Goal: Task Accomplishment & Management: Manage account settings

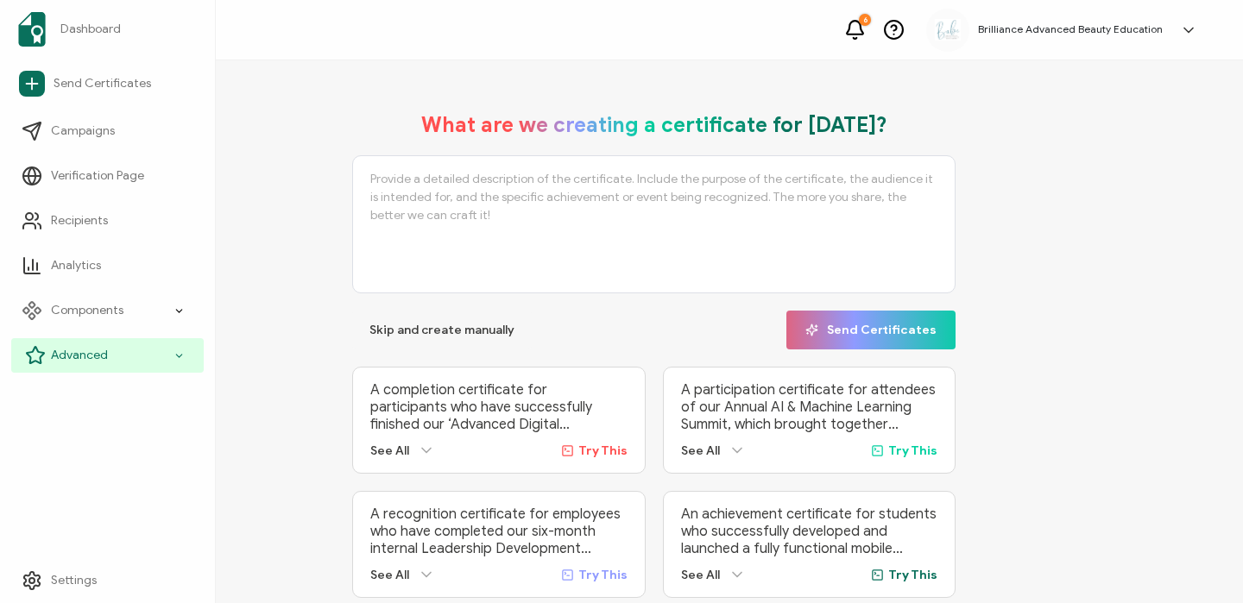
click at [58, 344] on div "Advanced" at bounding box center [107, 355] width 192 height 35
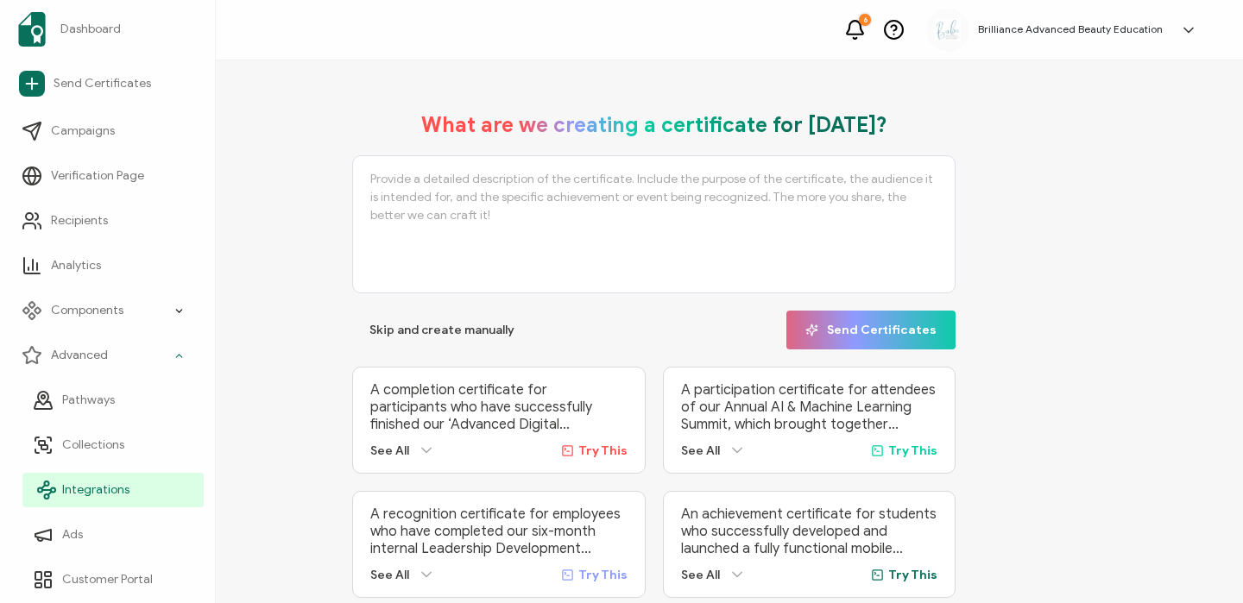
click at [67, 485] on span "Integrations" at bounding box center [95, 490] width 67 height 17
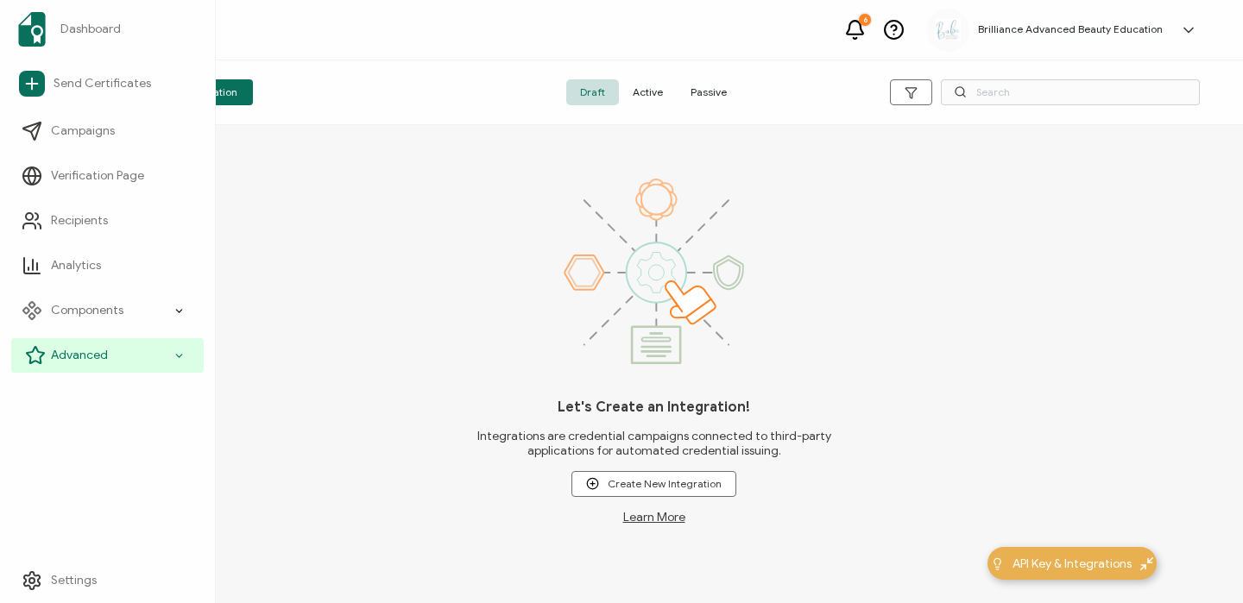
click at [57, 355] on span "Advanced" at bounding box center [79, 355] width 57 height 17
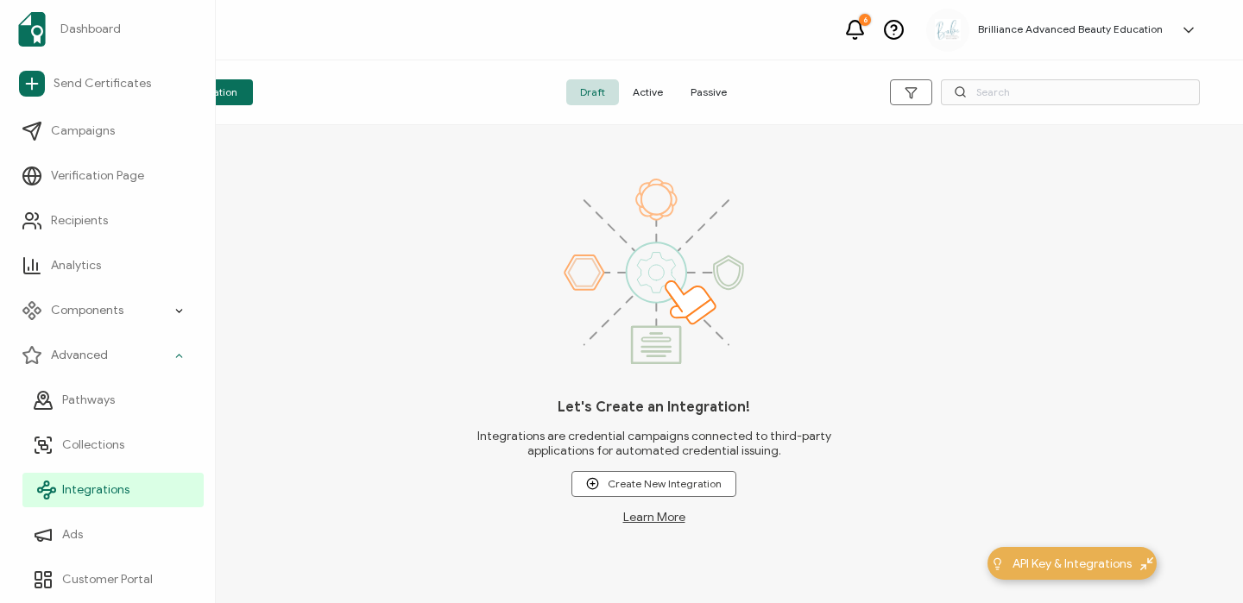
click at [88, 491] on span "Integrations" at bounding box center [95, 490] width 67 height 17
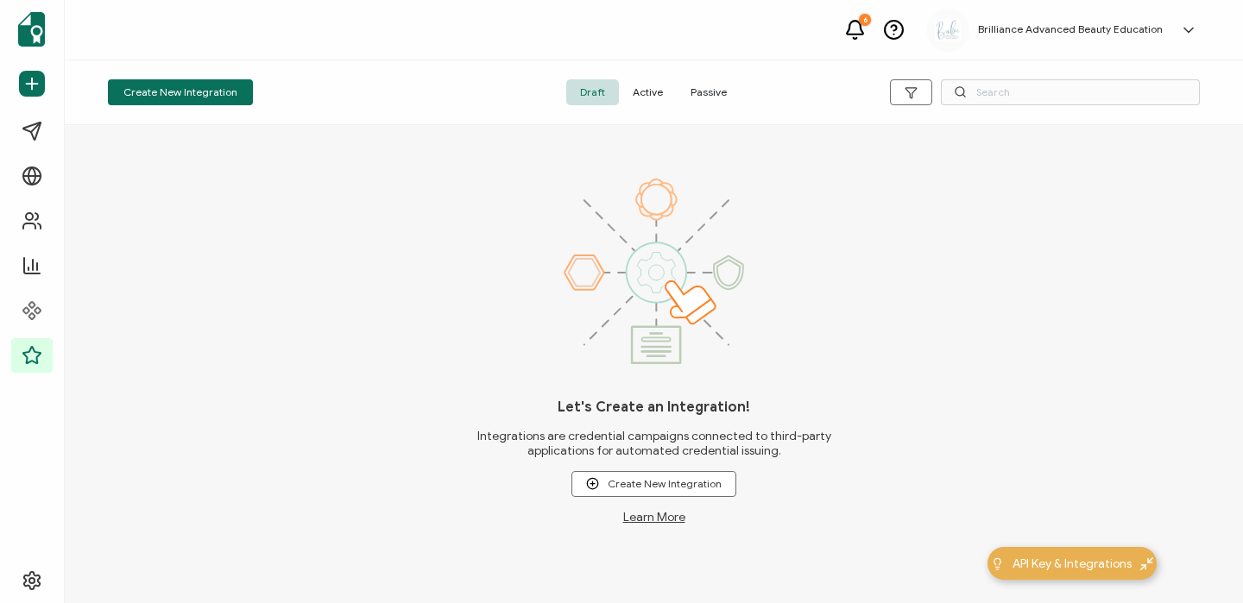
click at [648, 96] on span "Active" at bounding box center [648, 92] width 58 height 26
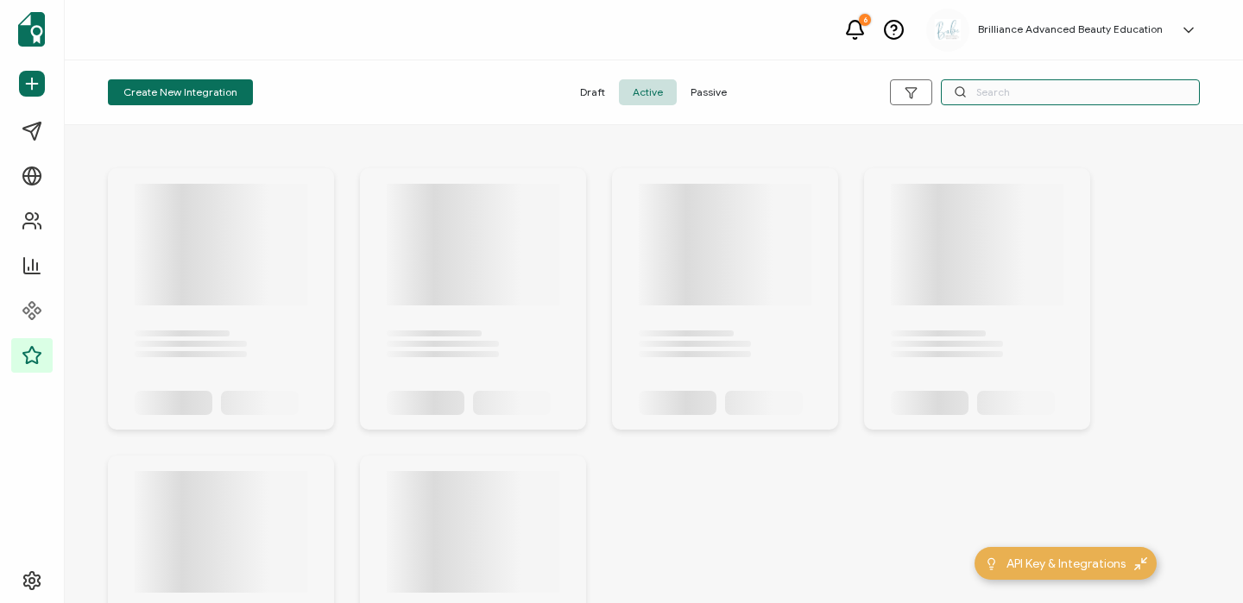
click at [1040, 94] on input "text" at bounding box center [1070, 92] width 259 height 26
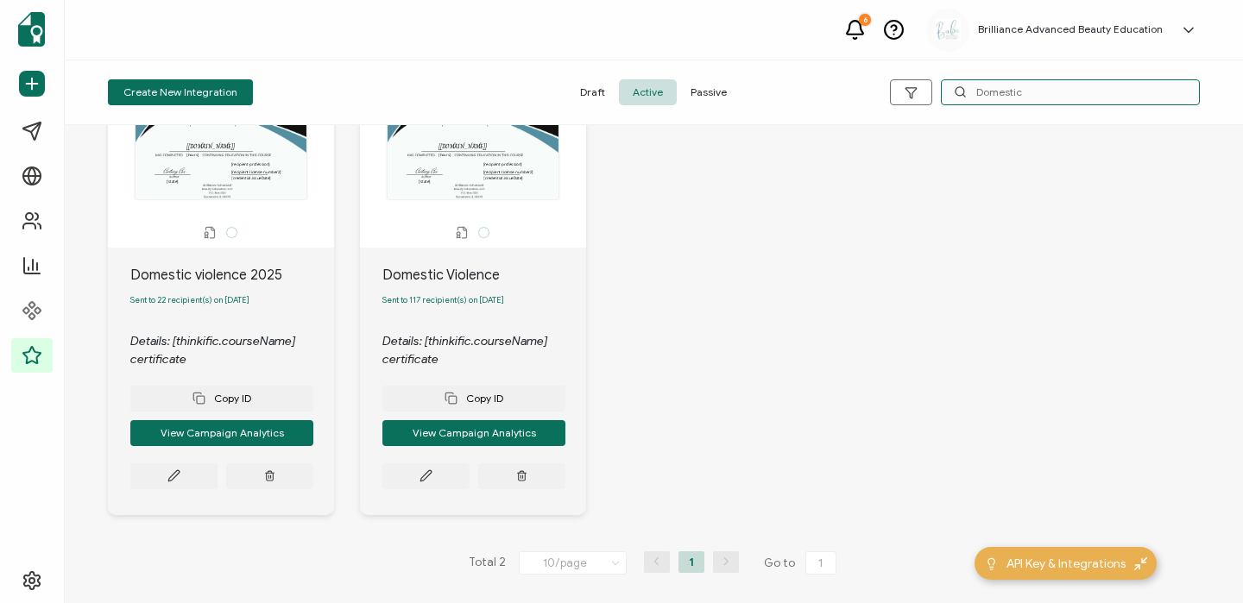
scroll to position [115, 0]
type input "Domestic"
click at [427, 475] on icon at bounding box center [426, 476] width 13 height 13
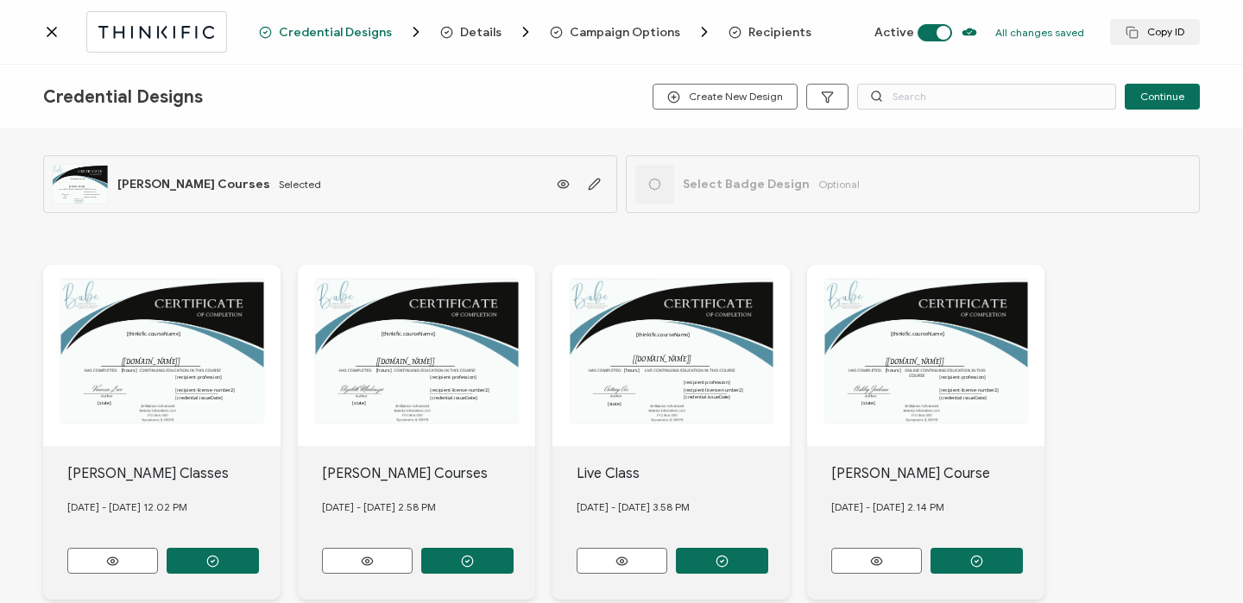
click at [772, 37] on span "Recipients" at bounding box center [779, 32] width 63 height 13
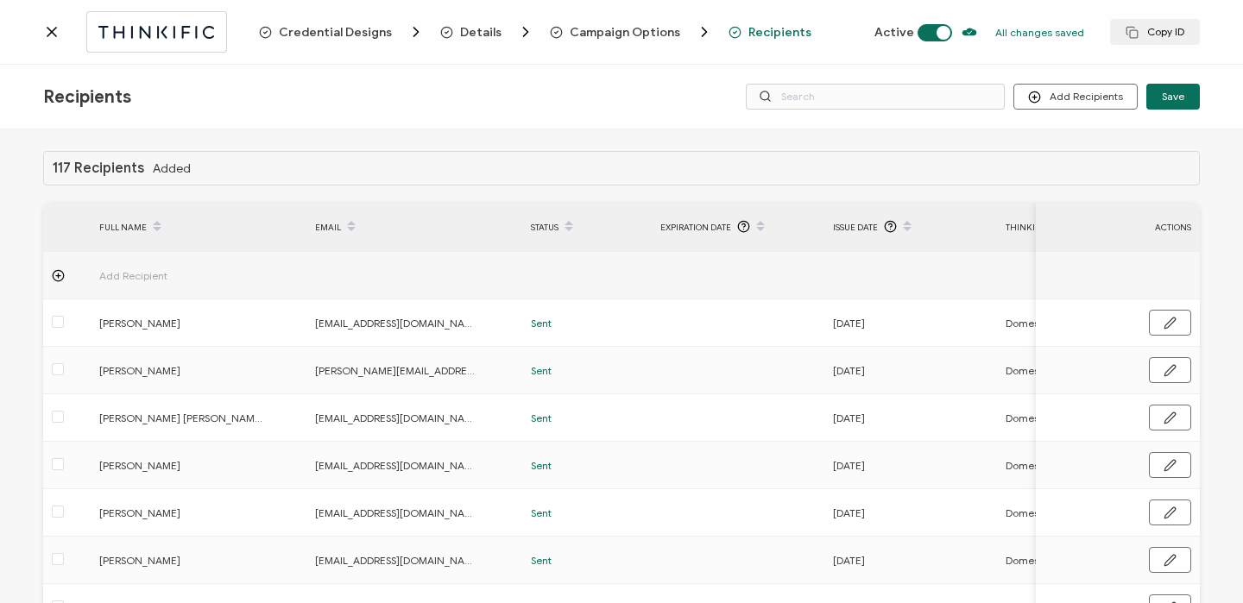
click at [57, 38] on icon at bounding box center [51, 31] width 17 height 17
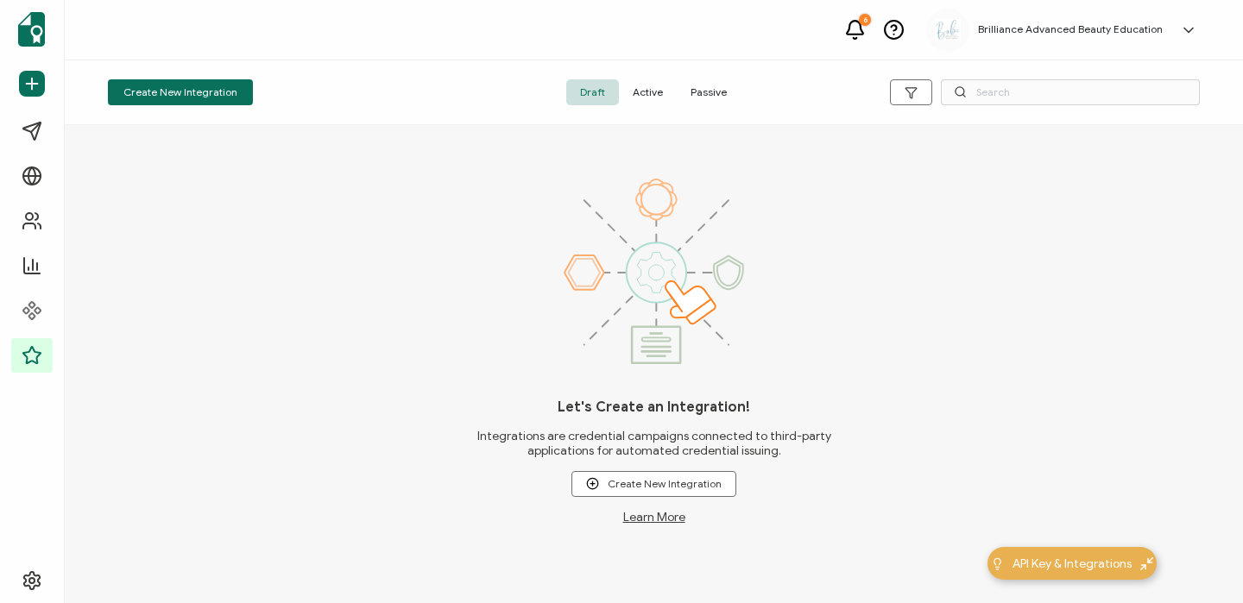
click at [647, 93] on span "Active" at bounding box center [648, 92] width 58 height 26
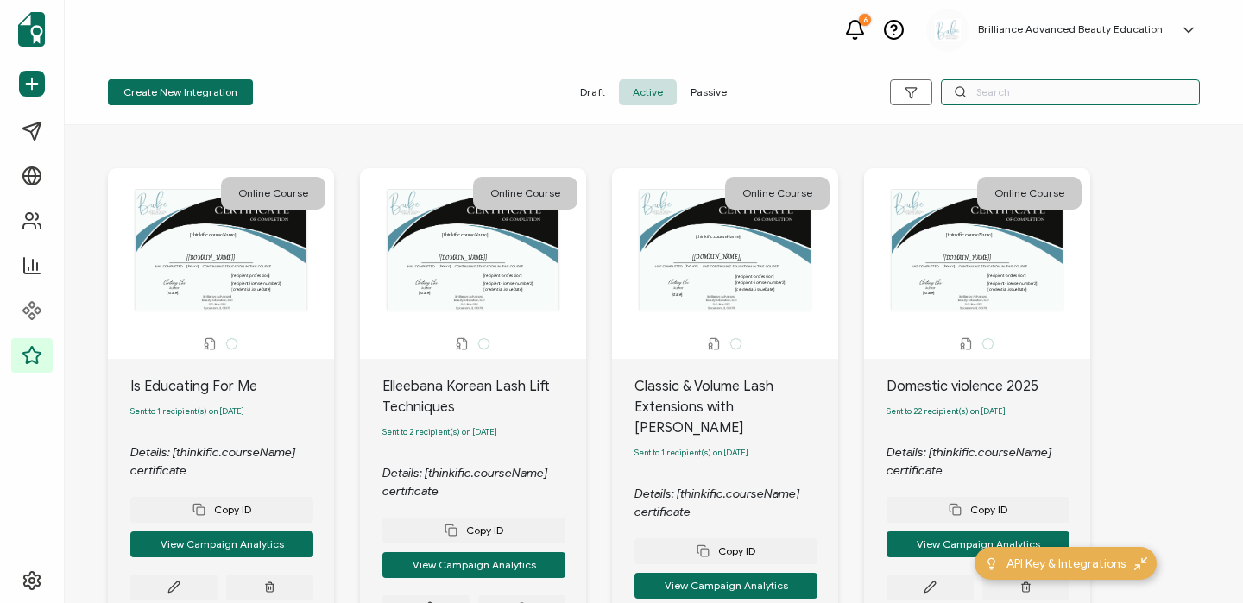
click at [1023, 93] on input "text" at bounding box center [1070, 92] width 259 height 26
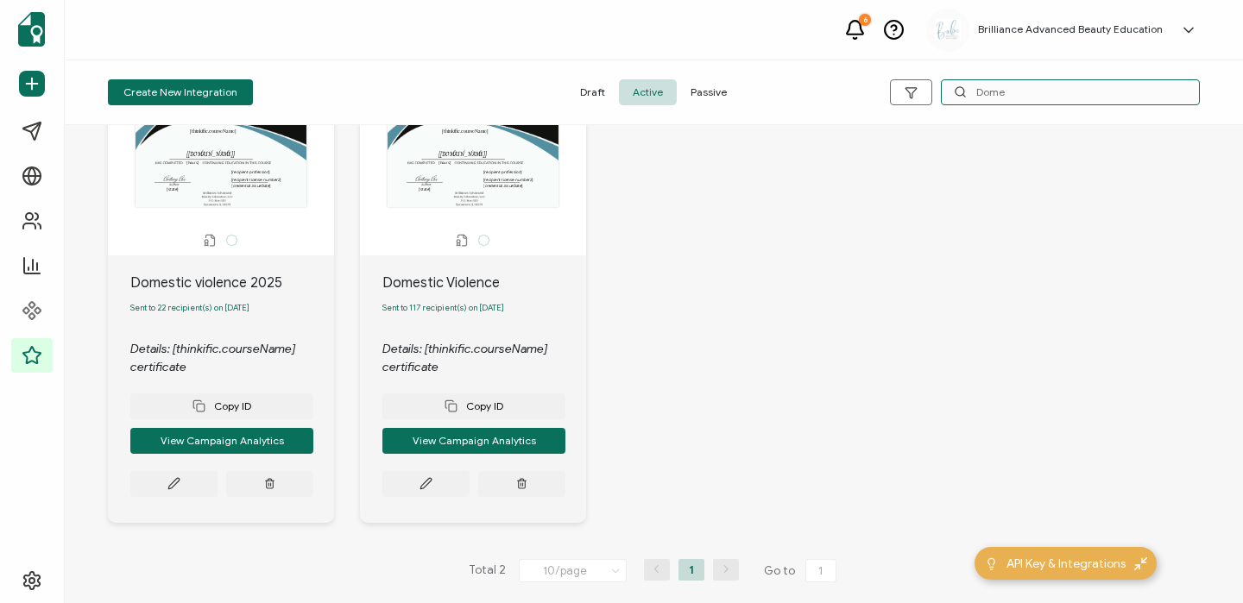
scroll to position [108, 0]
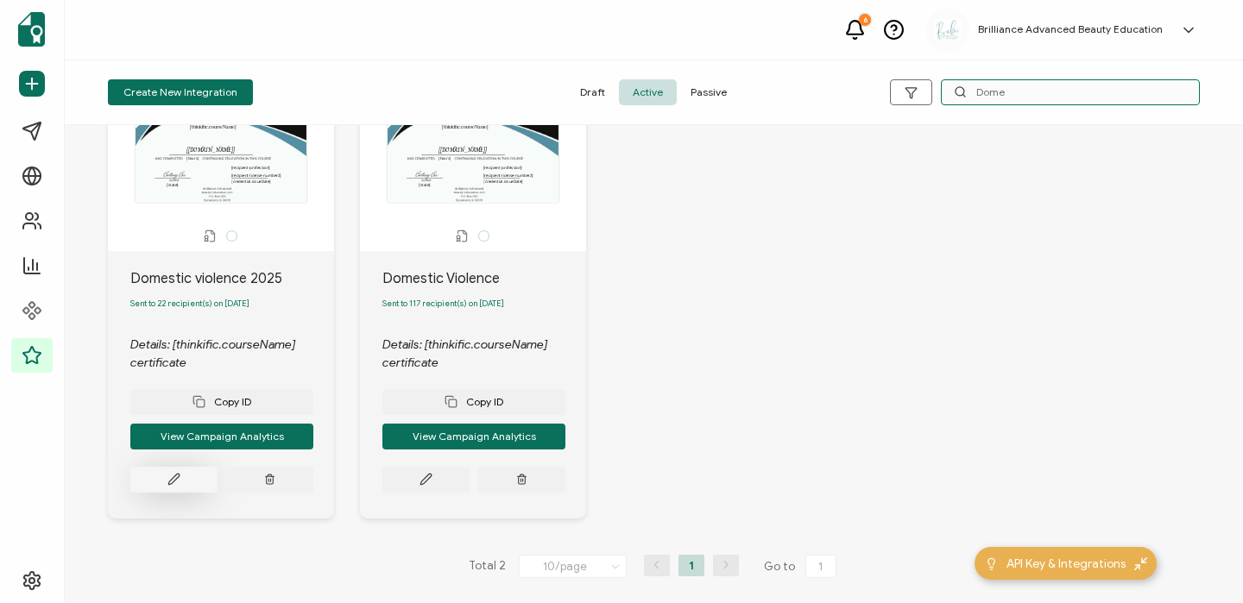
type input "Dome"
click at [189, 491] on button at bounding box center [173, 480] width 87 height 26
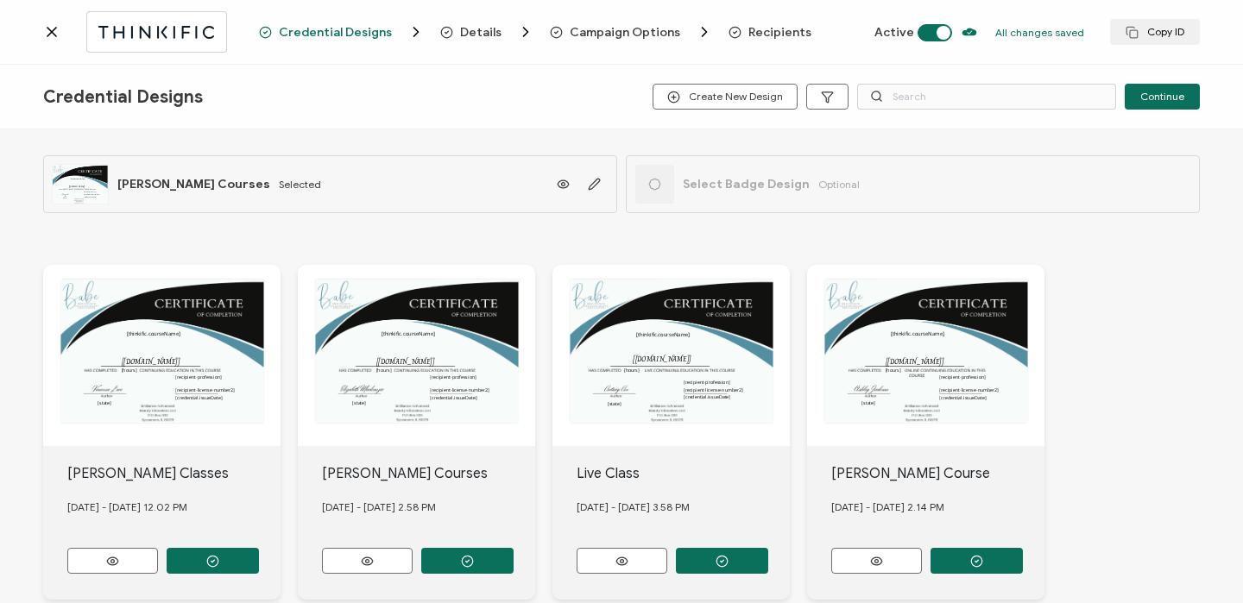
click at [777, 35] on span "Recipients" at bounding box center [779, 32] width 63 height 13
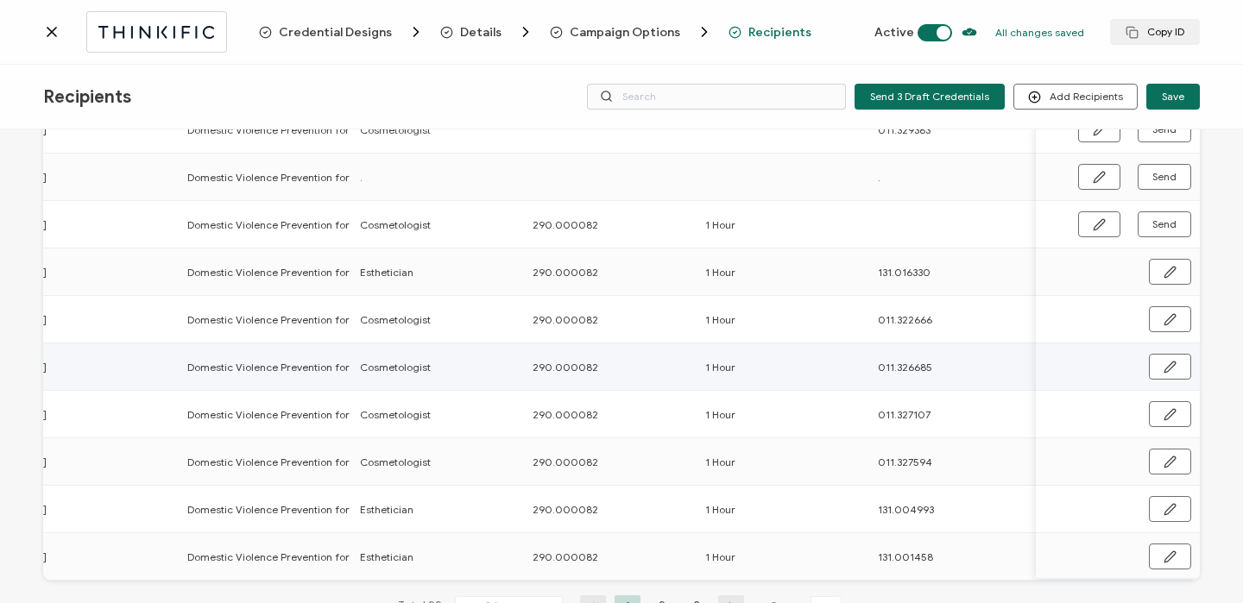
scroll to position [0, 830]
click at [1099, 186] on button "button" at bounding box center [1099, 177] width 42 height 26
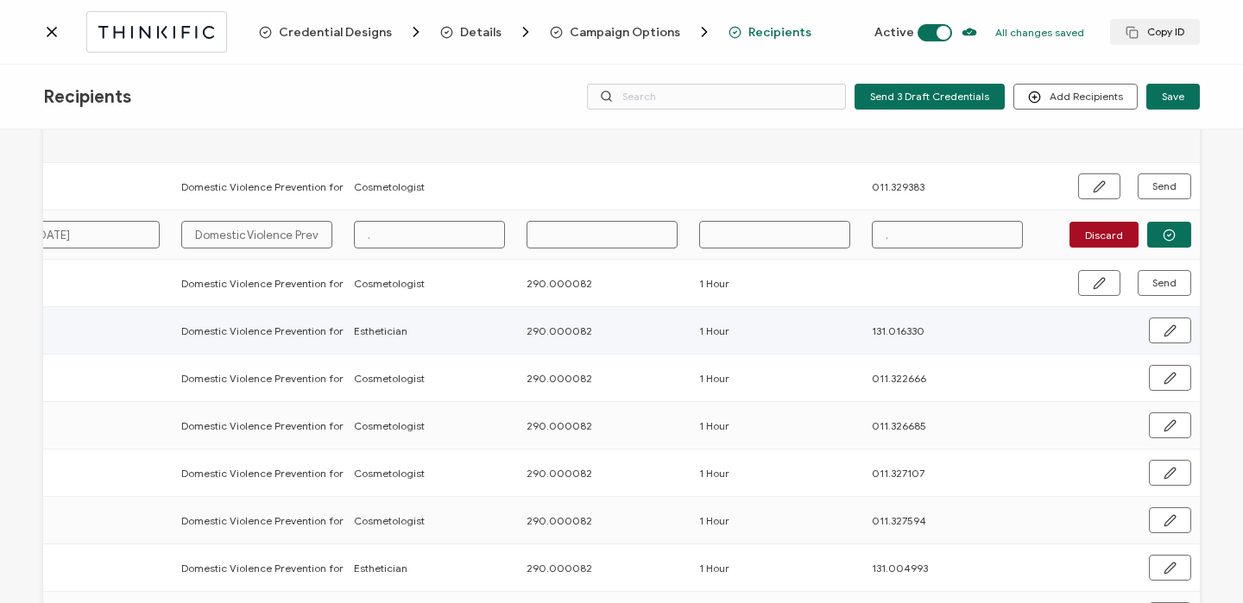
scroll to position [124, 0]
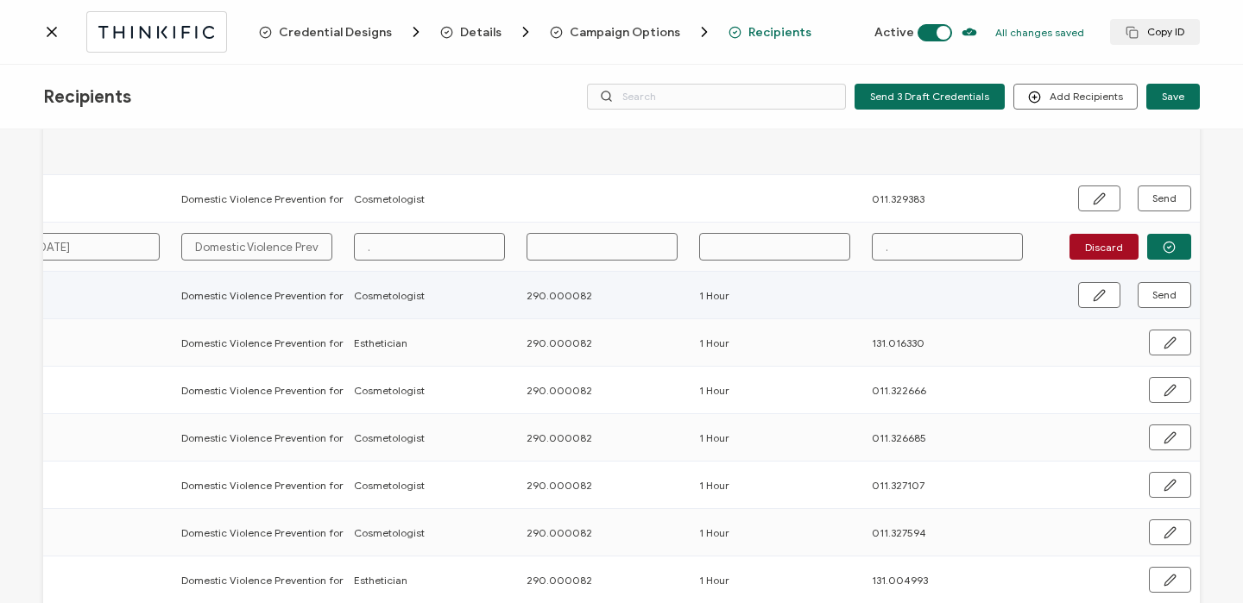
drag, startPoint x: 520, startPoint y: 295, endPoint x: 629, endPoint y: 295, distance: 108.8
click at [629, 295] on div "290.000082" at bounding box center [603, 296] width 171 height 20
copy span "290.000082"
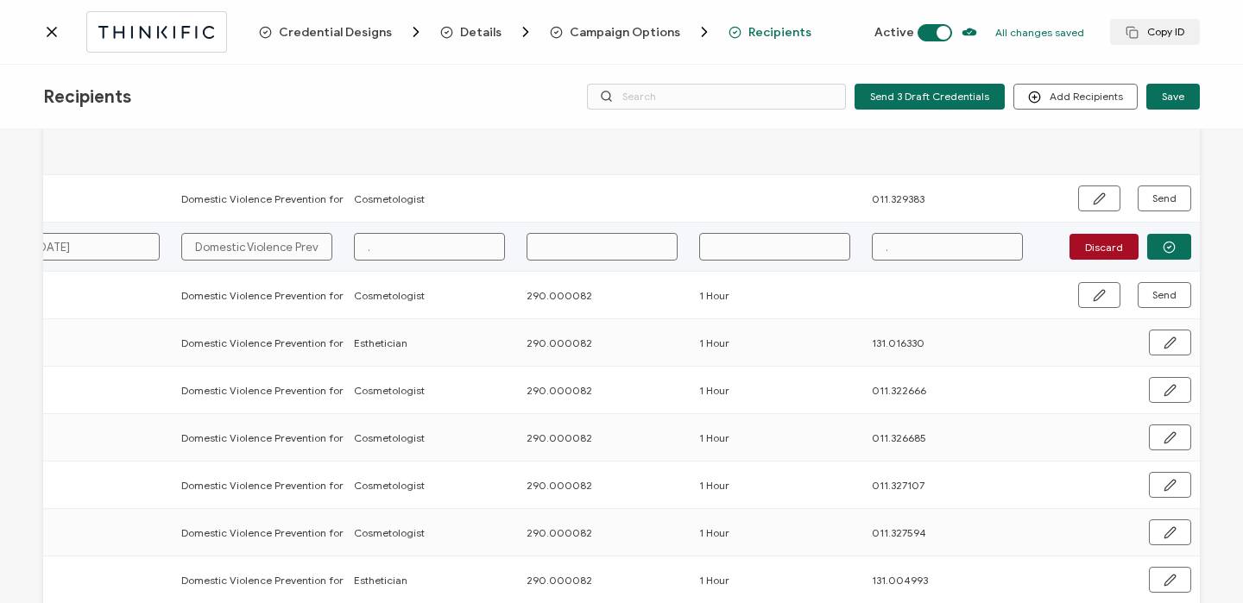
click at [545, 249] on input "text" at bounding box center [602, 247] width 151 height 28
paste input "290.000082"
type input "290.000082"
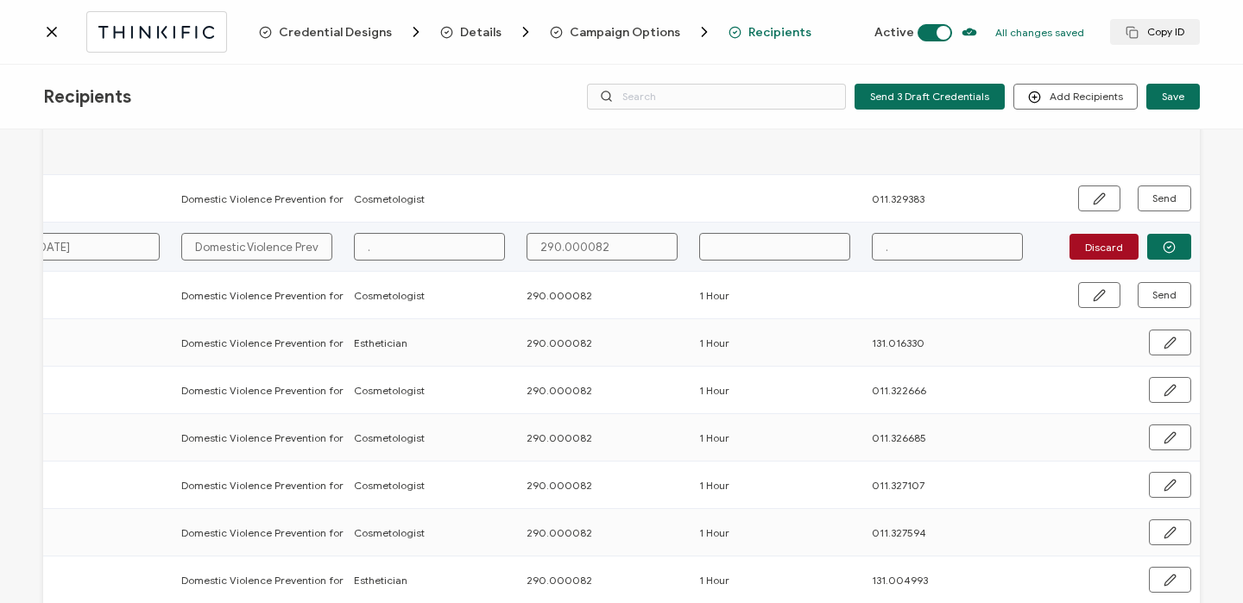
click at [754, 250] on input "text" at bounding box center [774, 247] width 151 height 28
type input "1"
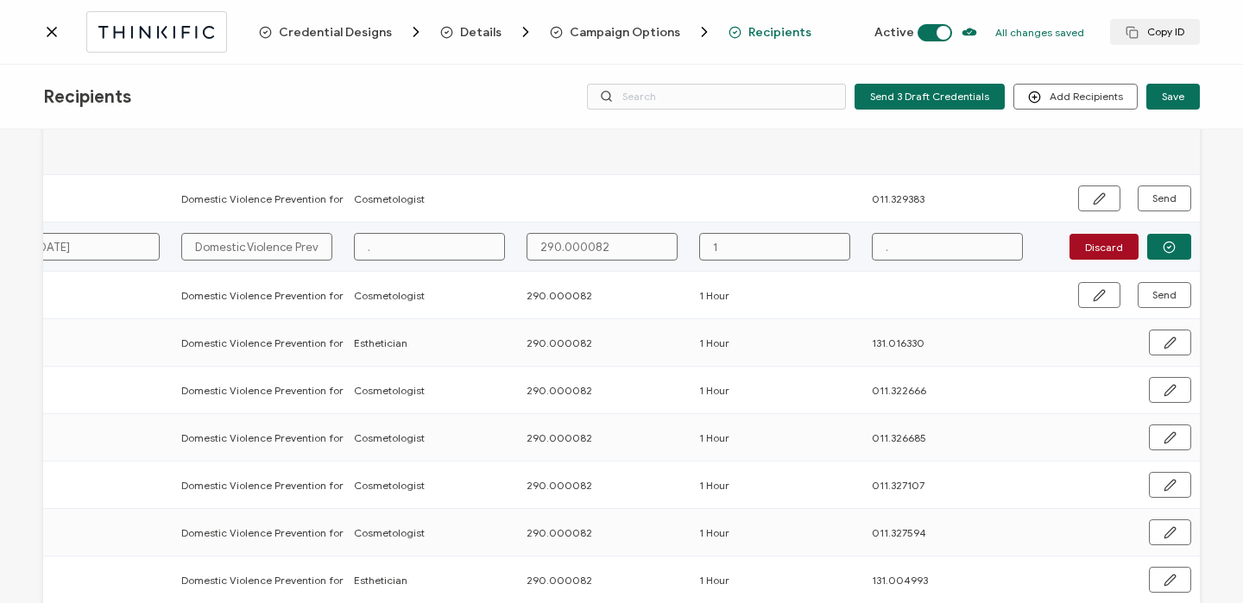
type input "1 H"
type input "1 Ho"
type input "1 Hou"
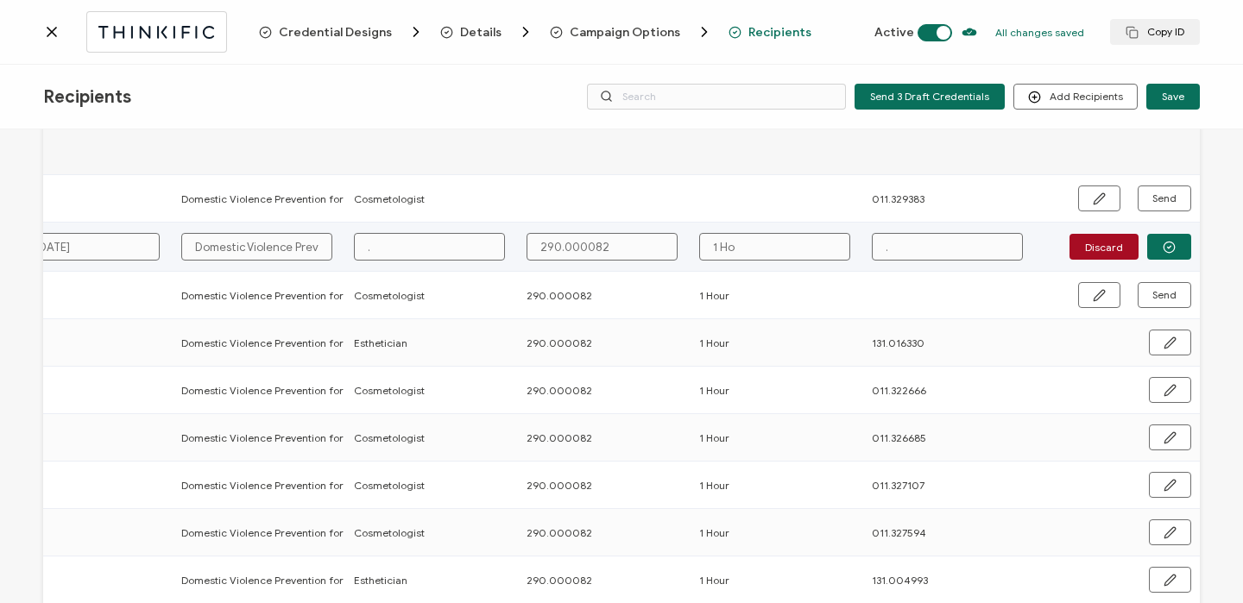
type input "1 Hou"
type input "1 Hour"
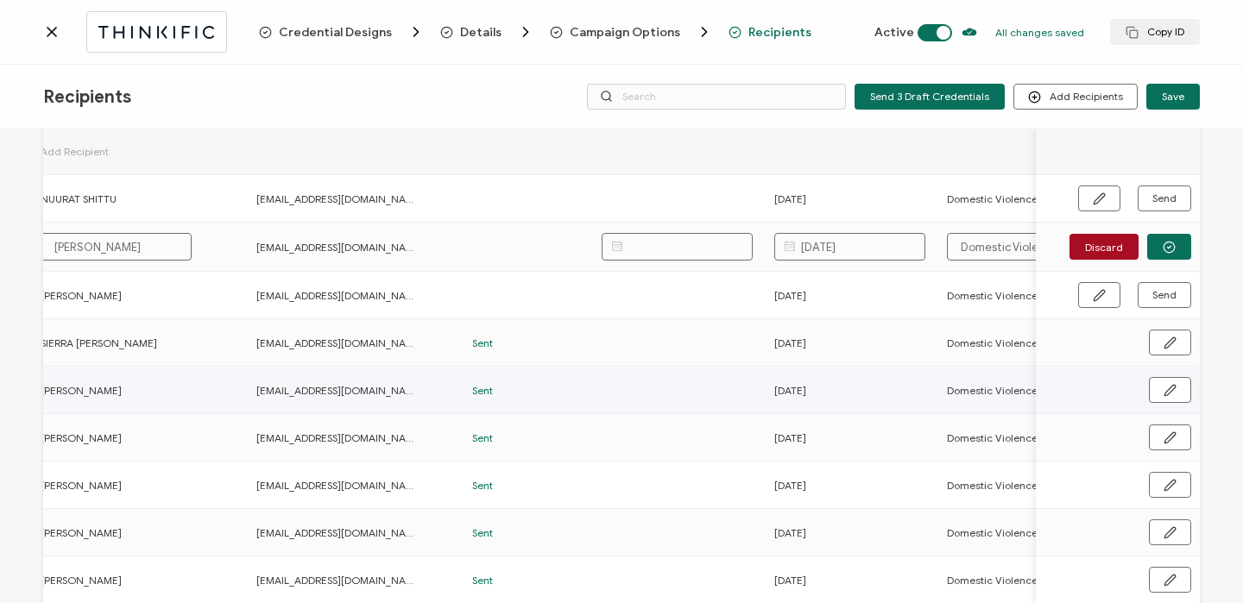
scroll to position [0, 0]
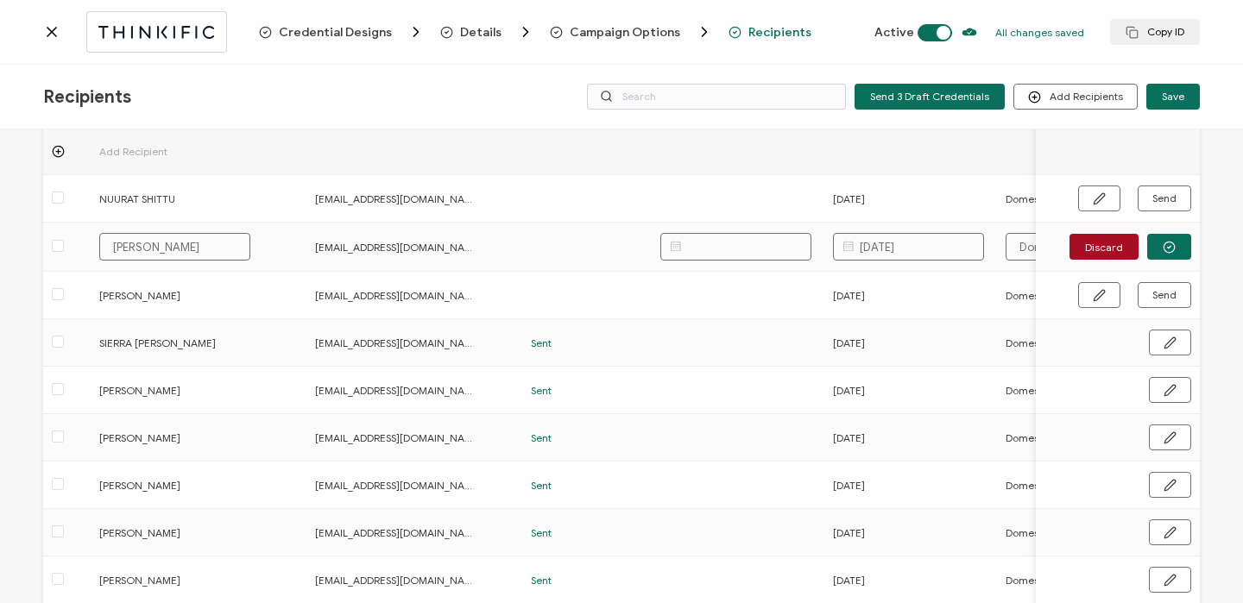
type input "1 Hour"
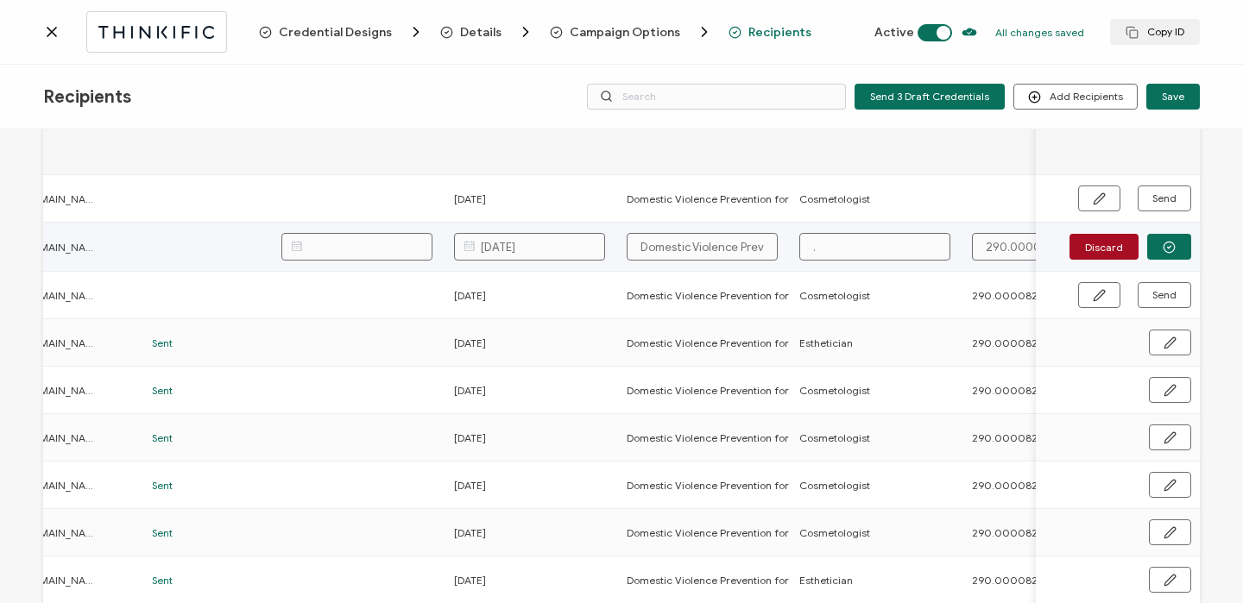
click at [823, 245] on input "." at bounding box center [874, 247] width 151 height 28
type input "C"
type input "Co"
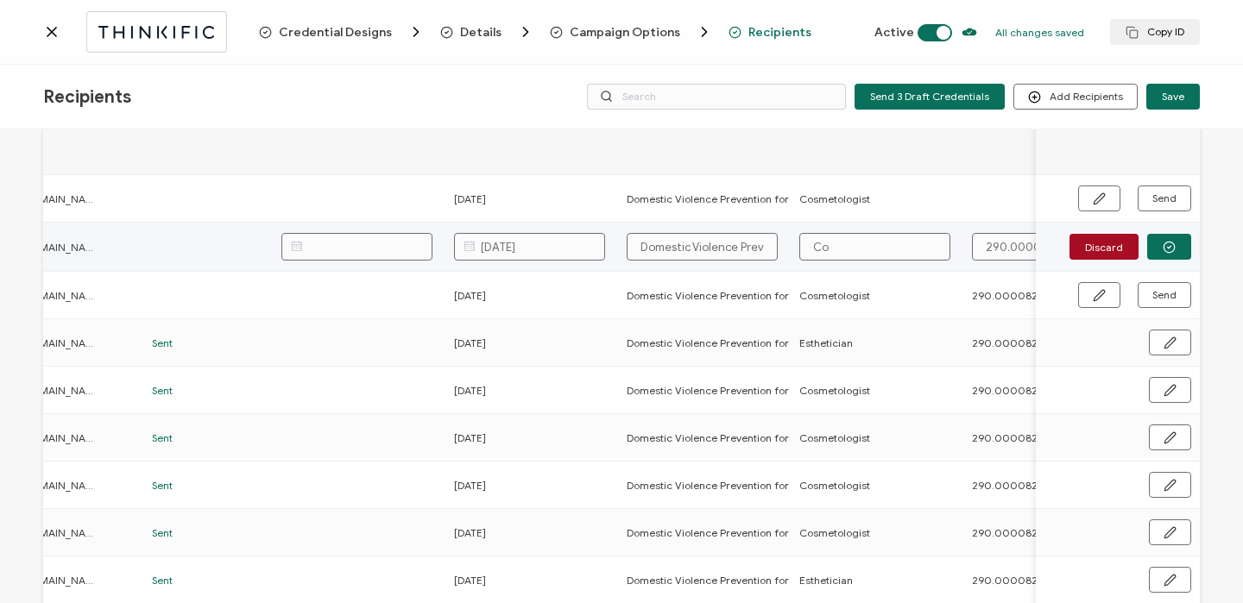
type input "Cos"
type input "Cosm"
type input "Cosmt"
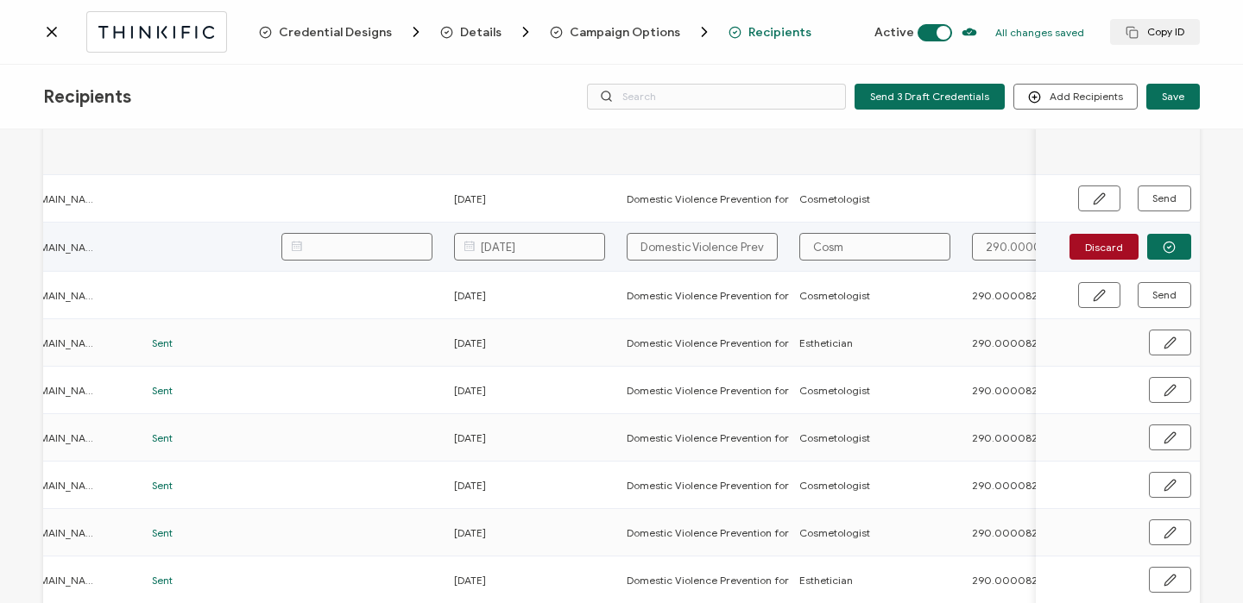
type input "Cosmt"
type input "Cosmto"
type input "Cosmt"
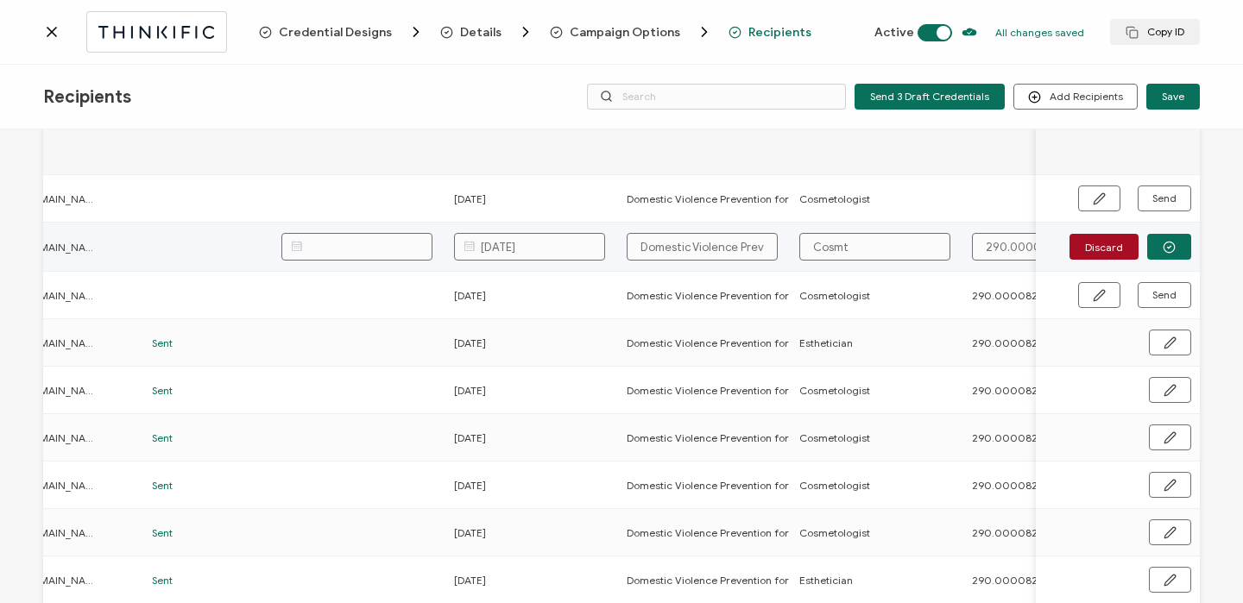
type input "Cosm"
type input "[PERSON_NAME]"
type input "Cosmet"
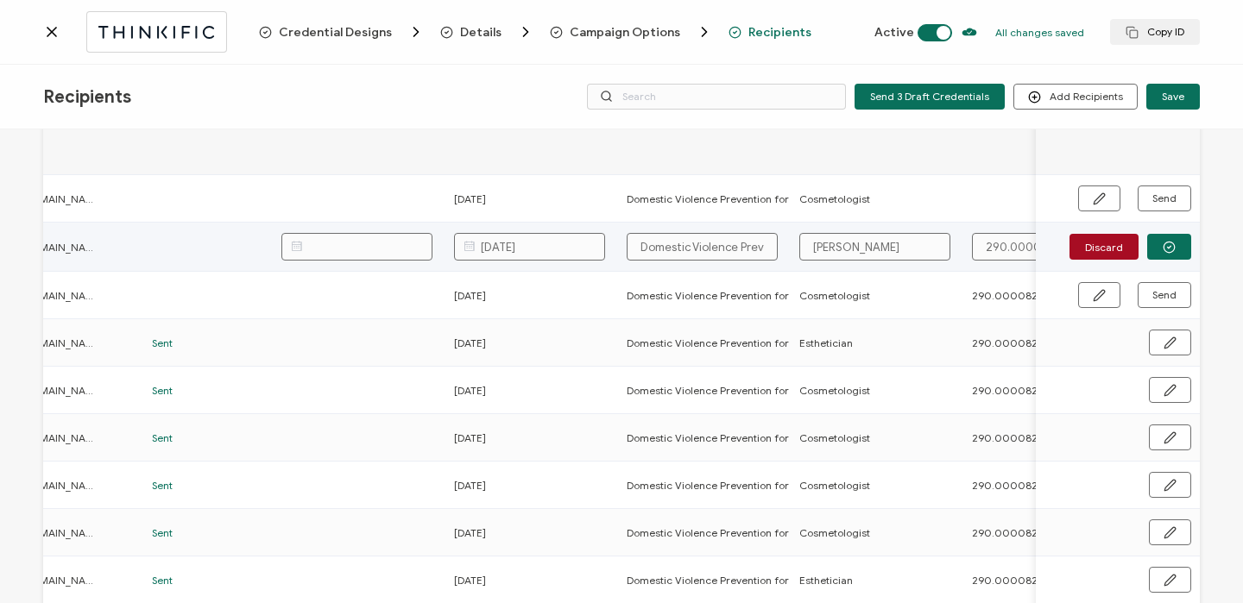
type input "Cosmet"
type input "Cosmeto"
type input "Cosmetol"
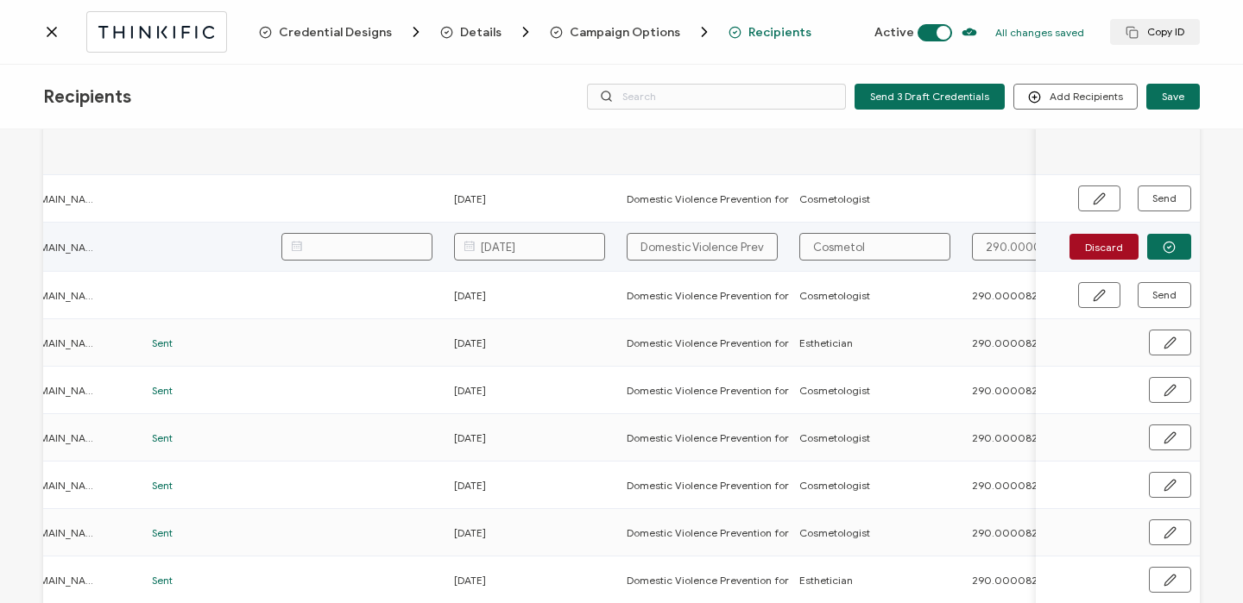
type input "Cosmetolo"
type input "Cosmetolog"
type input "Cosmetologi"
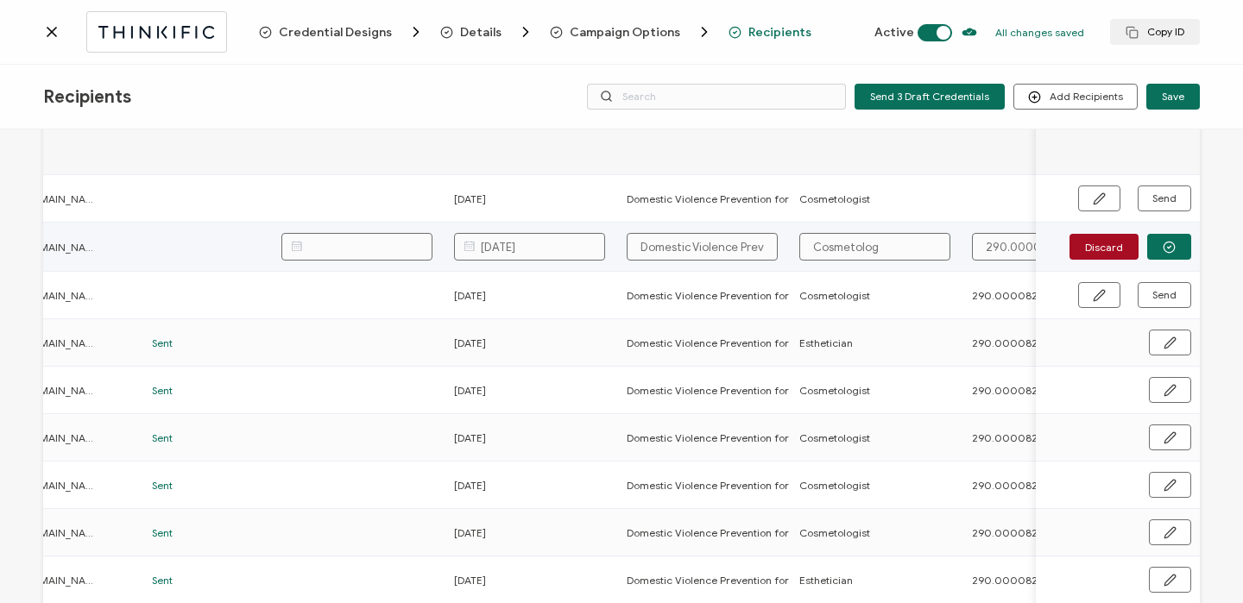
type input "Cosmetologi"
type input "Cosmetologis"
type input "Cosmetologist"
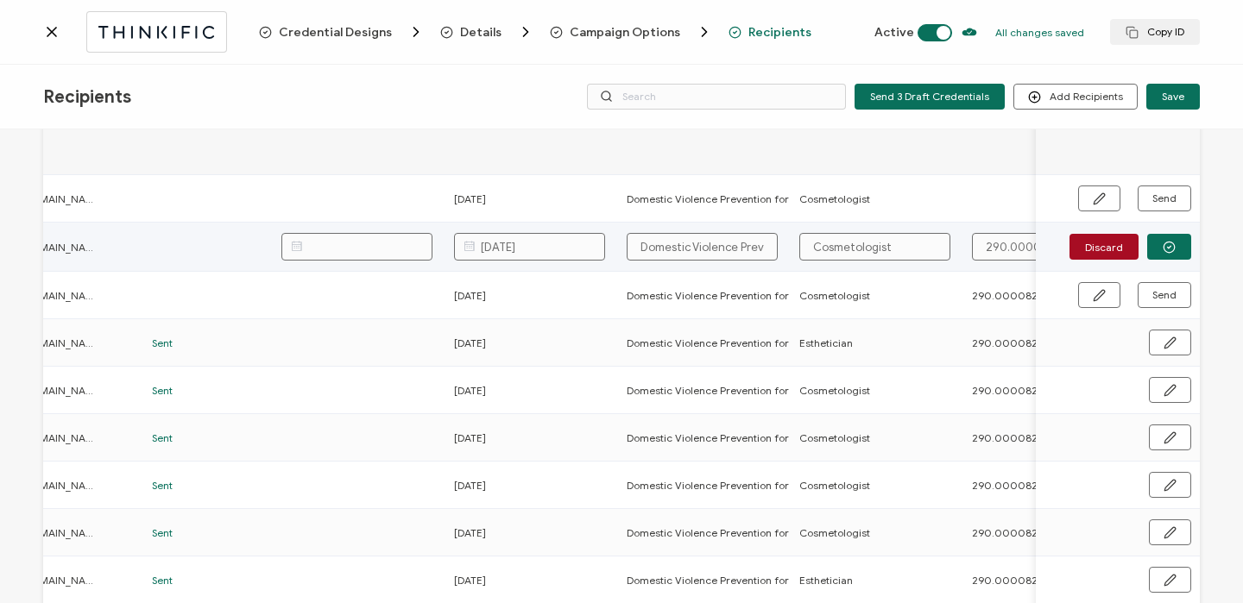
type input "Cosmetologist"
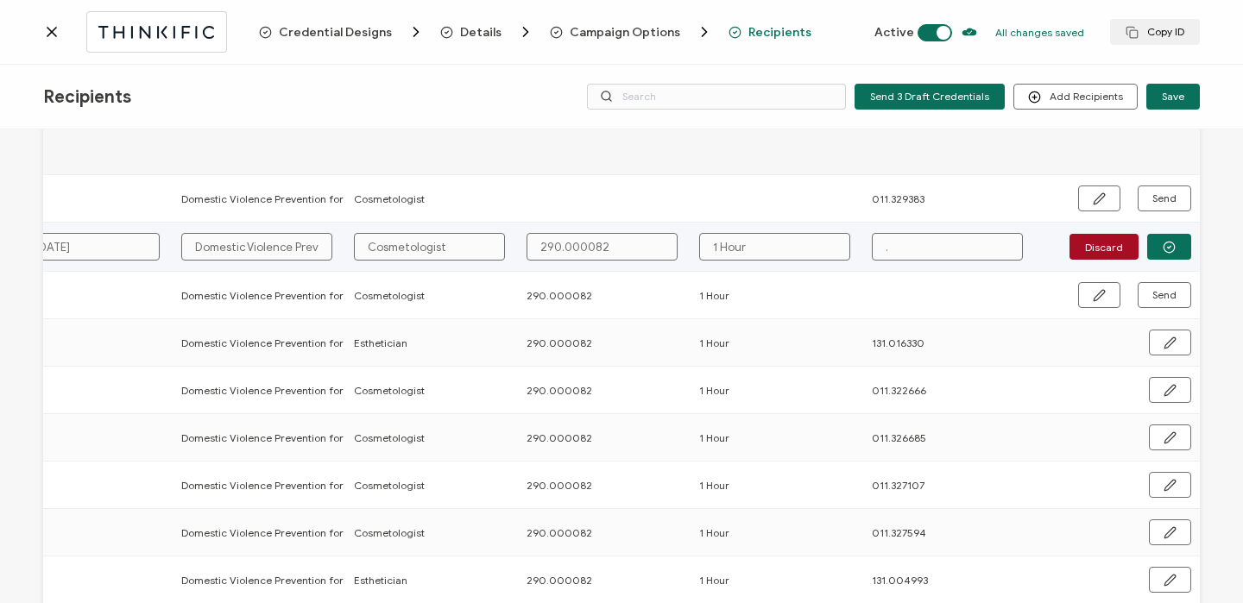
click at [895, 253] on input "." at bounding box center [947, 247] width 151 height 28
paste input "011.310290"
type input "011.310290"
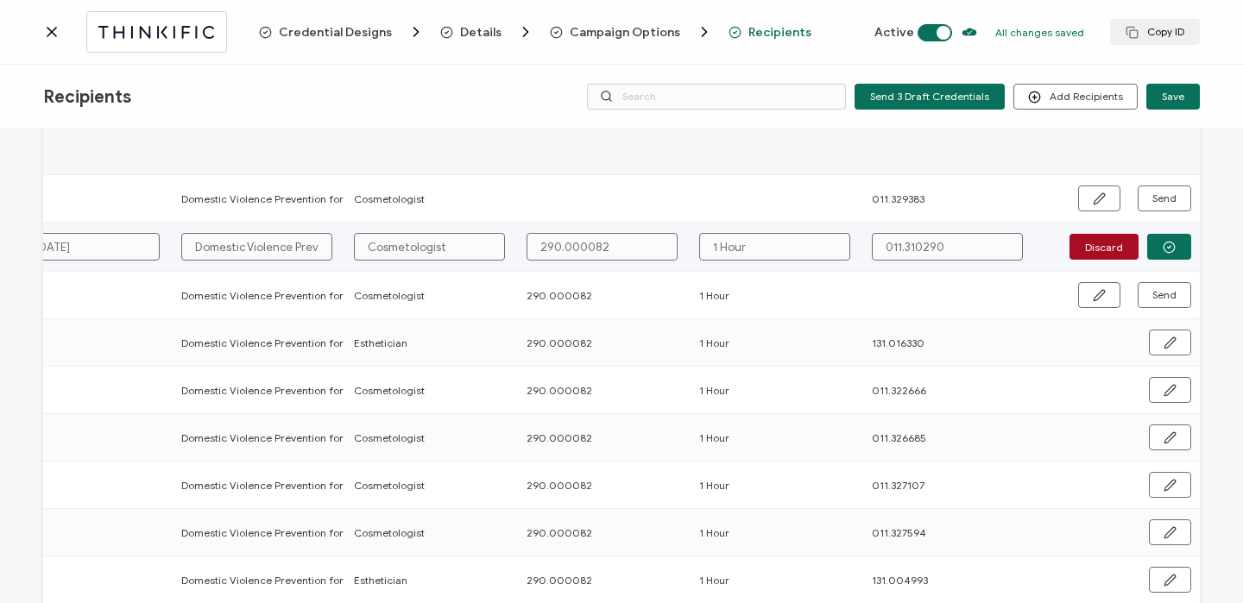
click at [1177, 261] on td "Discard" at bounding box center [1118, 247] width 164 height 49
click at [1171, 249] on button "button" at bounding box center [1169, 247] width 44 height 26
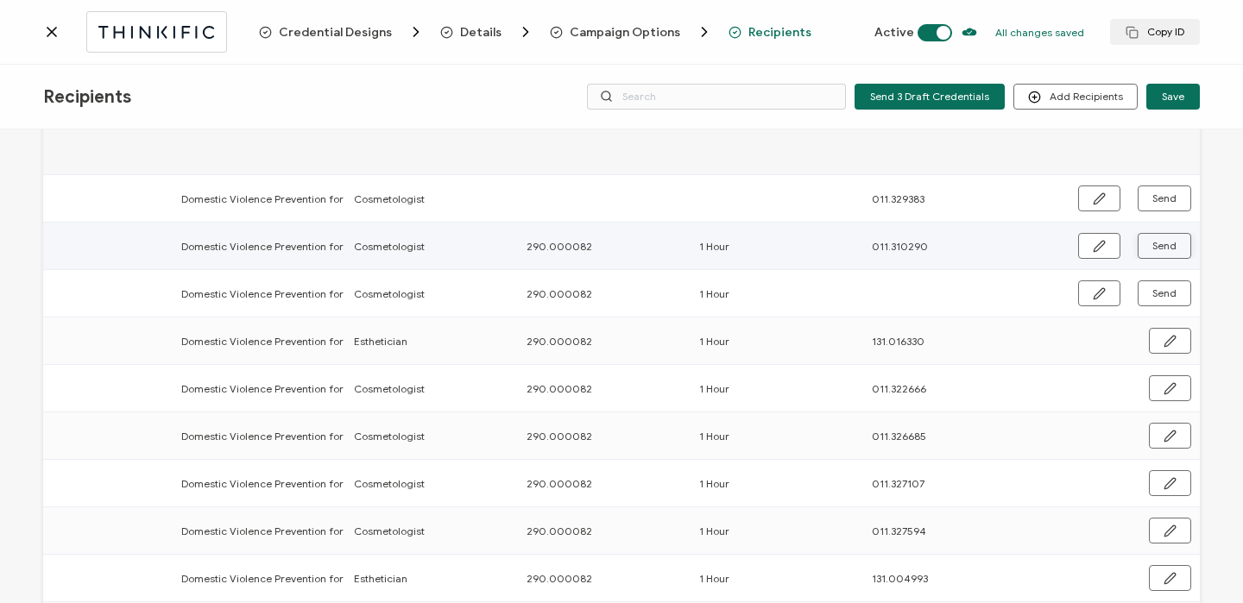
click at [1171, 249] on button "Send" at bounding box center [1165, 246] width 54 height 26
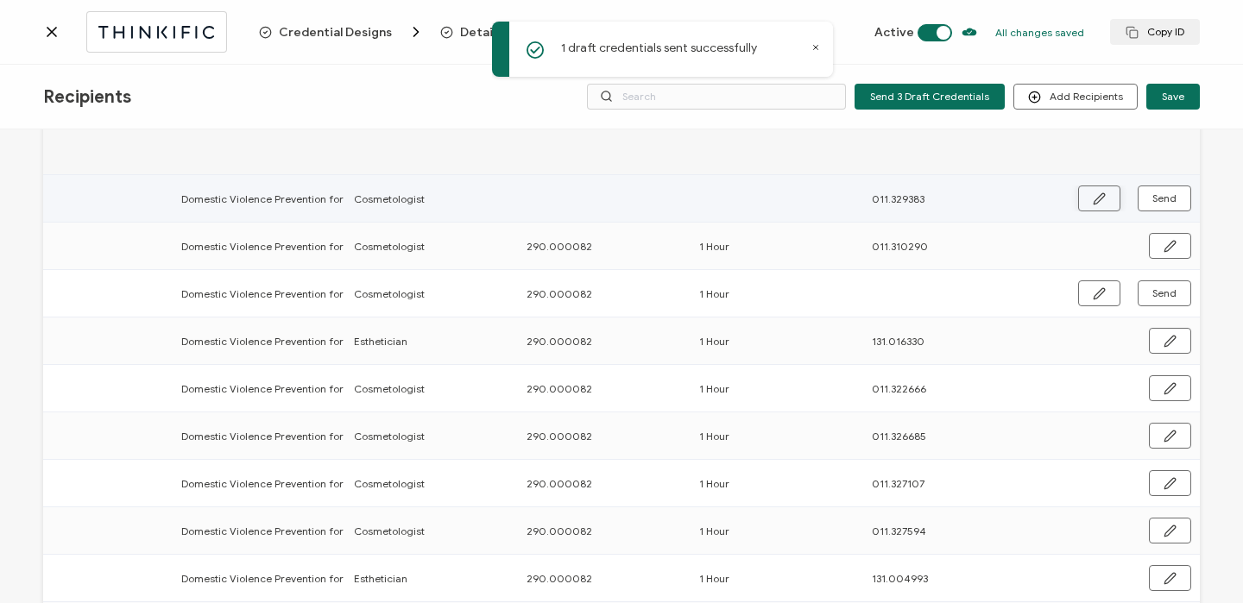
click at [1086, 194] on button "button" at bounding box center [1099, 199] width 42 height 26
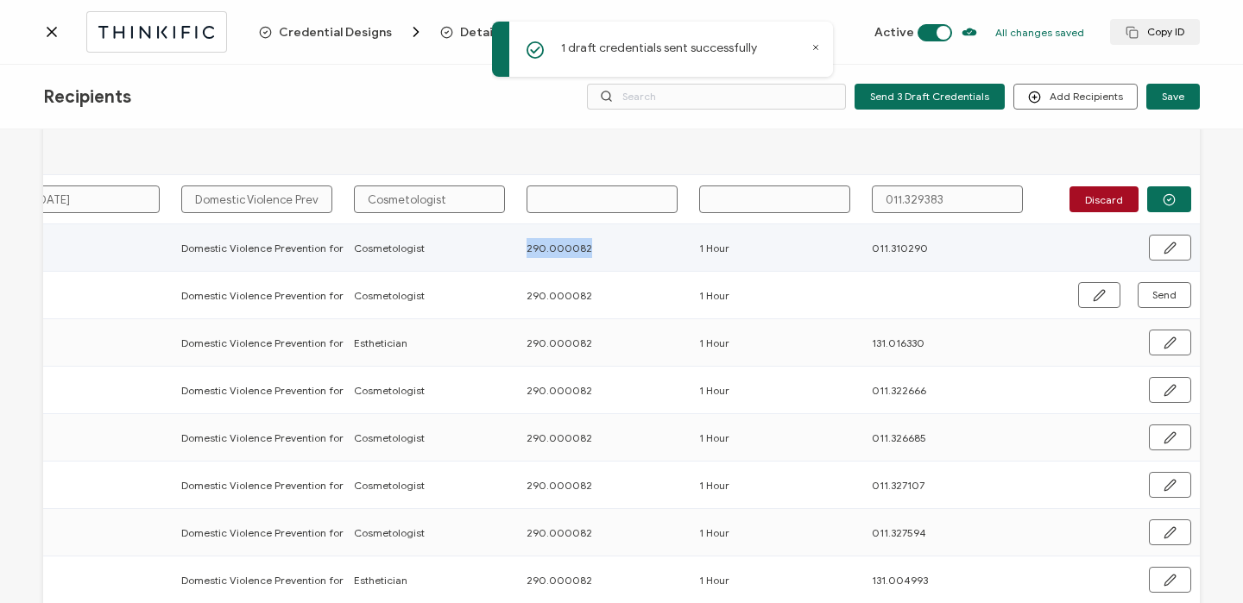
drag, startPoint x: 508, startPoint y: 250, endPoint x: 601, endPoint y: 249, distance: 92.4
click at [601, 249] on tr "[PERSON_NAME] [EMAIL_ADDRESS][DOMAIN_NAME] Sent [DATE] Domestic Violence Preven…" at bounding box center [209, 247] width 1981 height 47
copy tr "290.000082"
click at [573, 202] on input "text" at bounding box center [602, 200] width 151 height 28
paste input "290.000082"
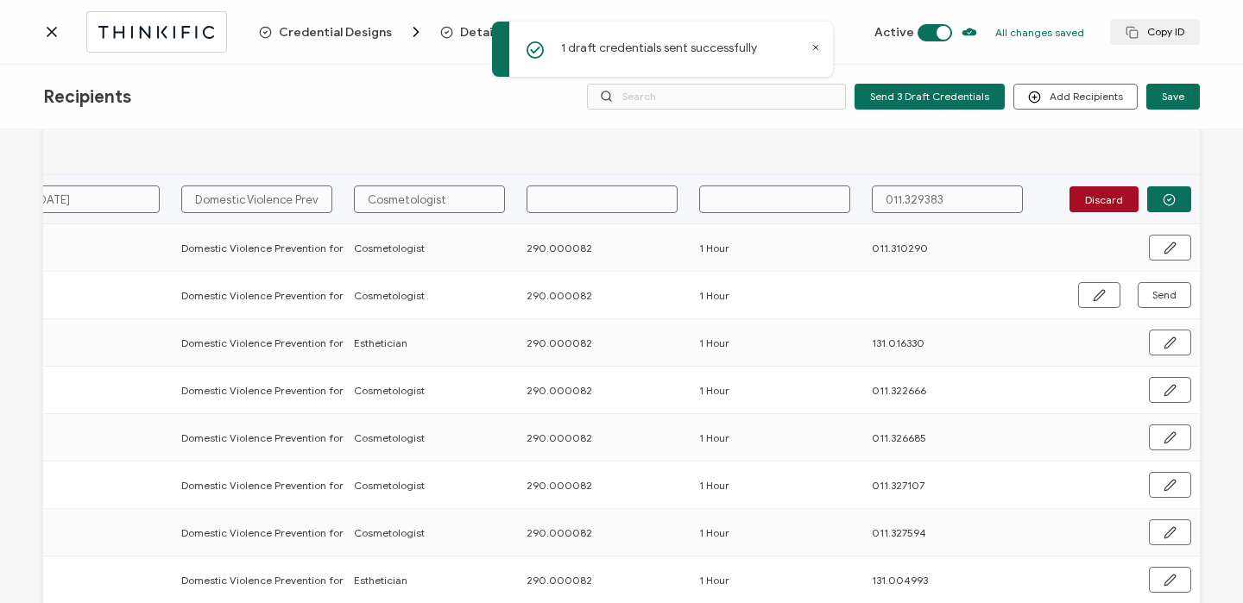
type input "290.000082"
click at [756, 203] on input "text" at bounding box center [774, 200] width 151 height 28
type input "1"
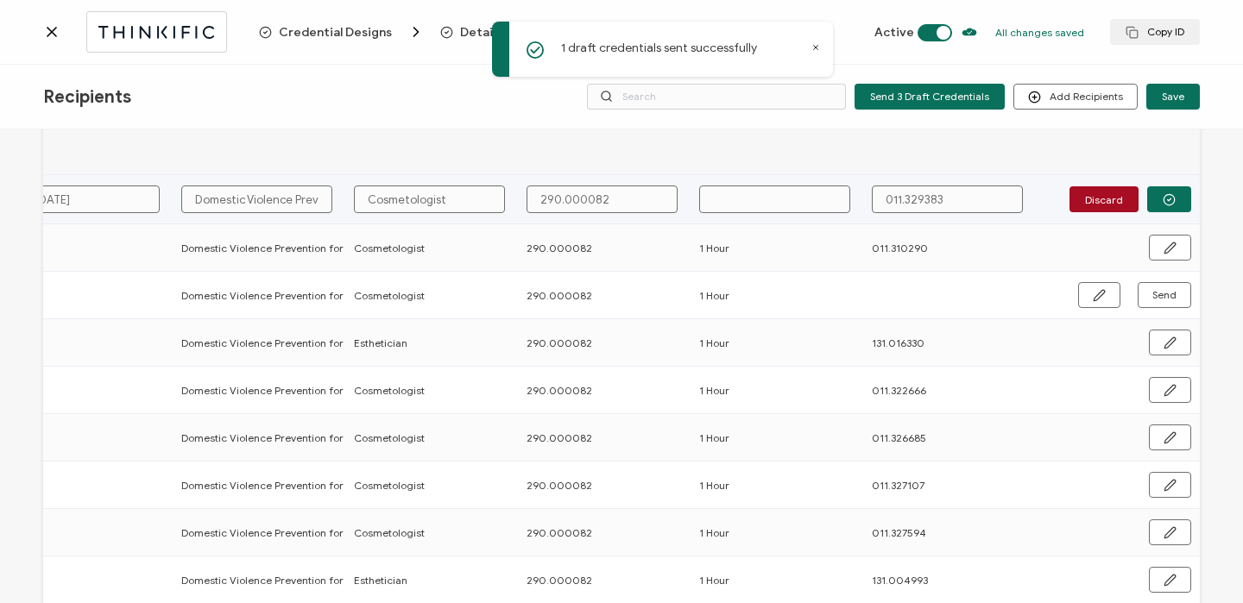
type input "1"
type input "1 H"
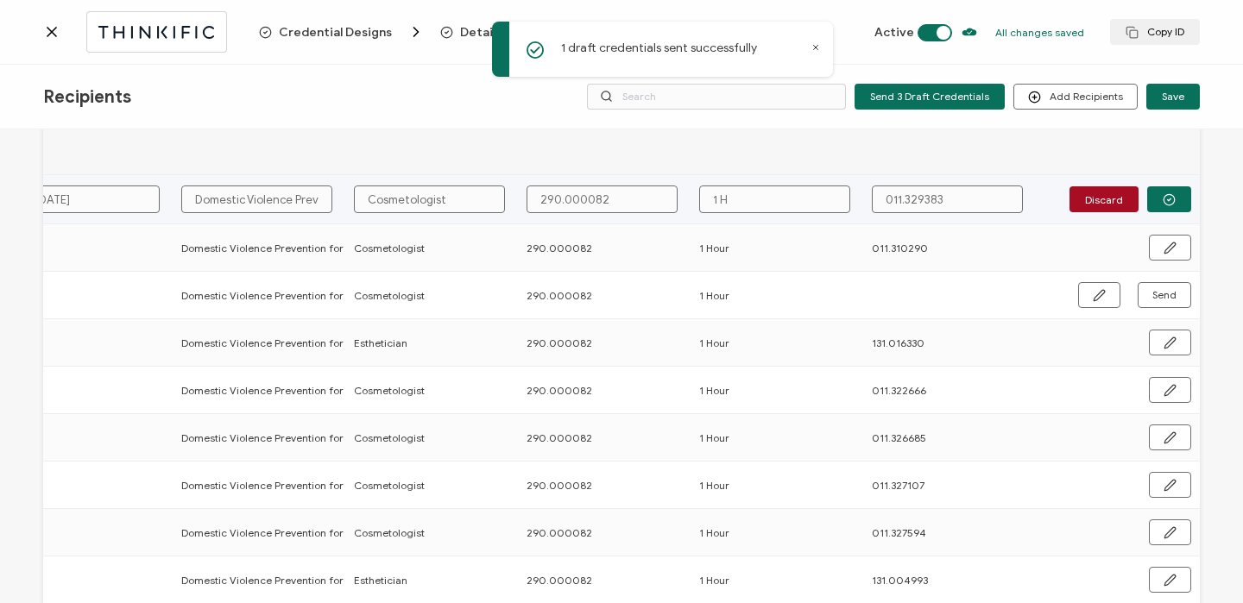
type input "1 Ho"
type input "1 Hou"
type input "1 Hour"
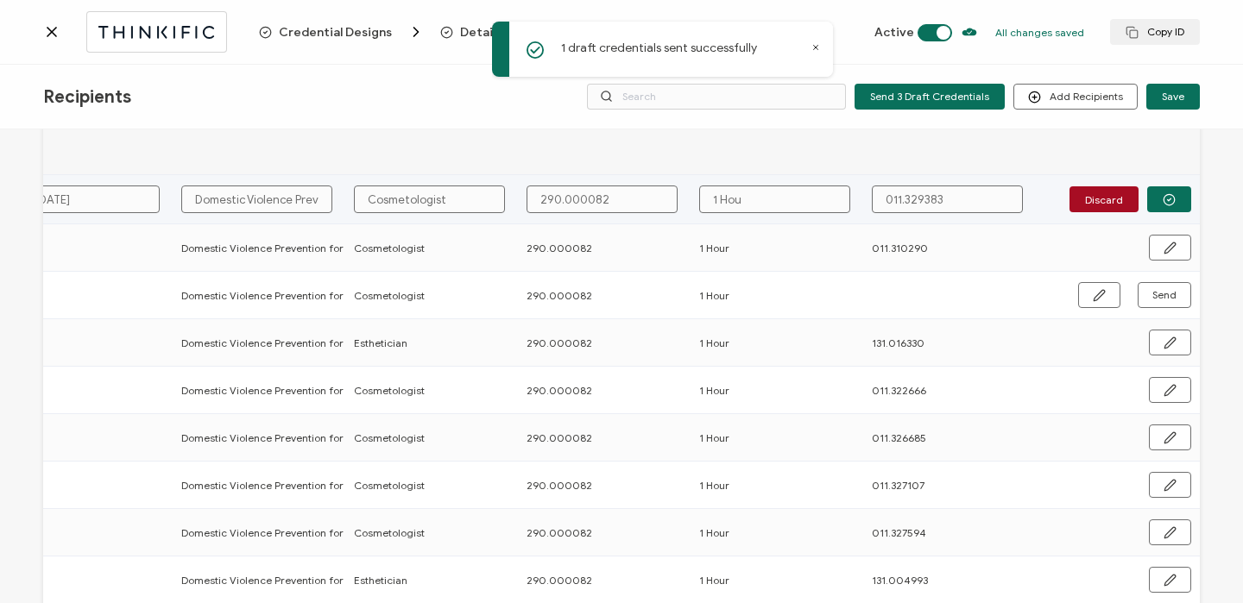
type input "1 Hour"
click at [1164, 184] on td "Discard" at bounding box center [1118, 199] width 164 height 49
click at [1163, 191] on button "button" at bounding box center [1169, 199] width 44 height 26
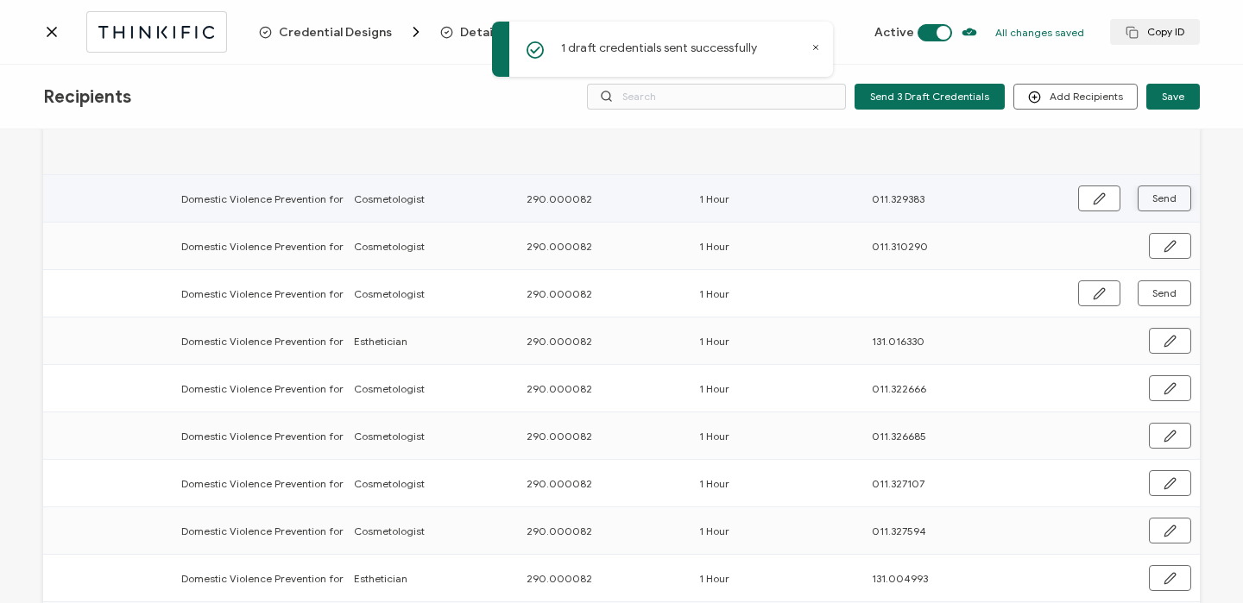
click at [1162, 204] on span "Send" at bounding box center [1164, 198] width 24 height 10
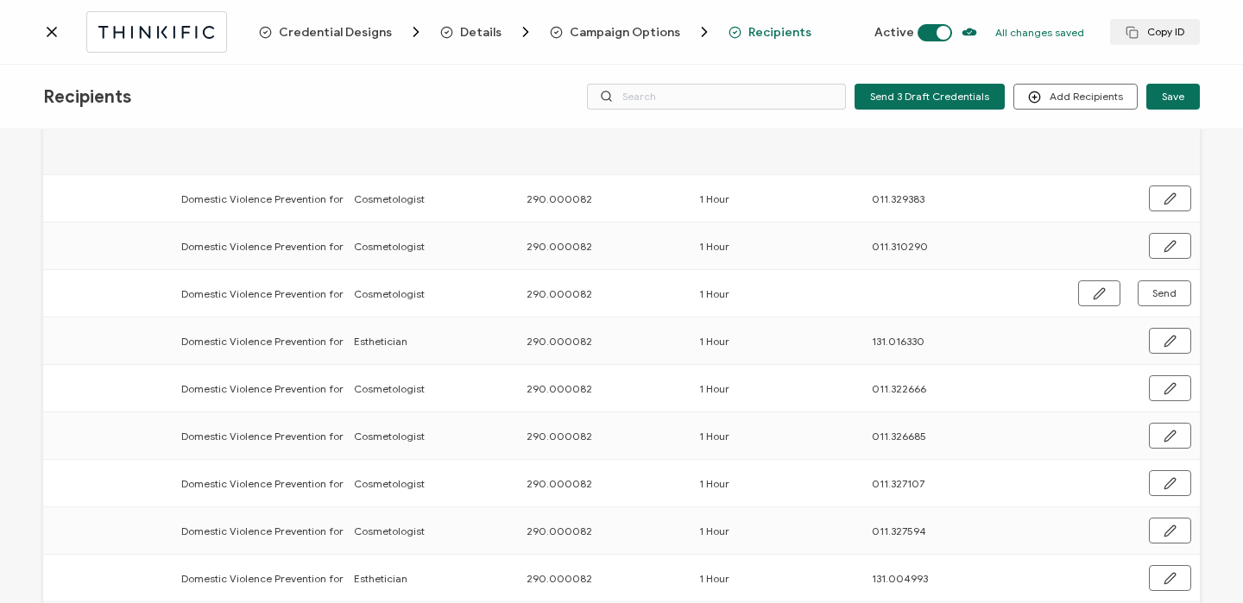
click at [54, 32] on icon at bounding box center [51, 32] width 9 height 9
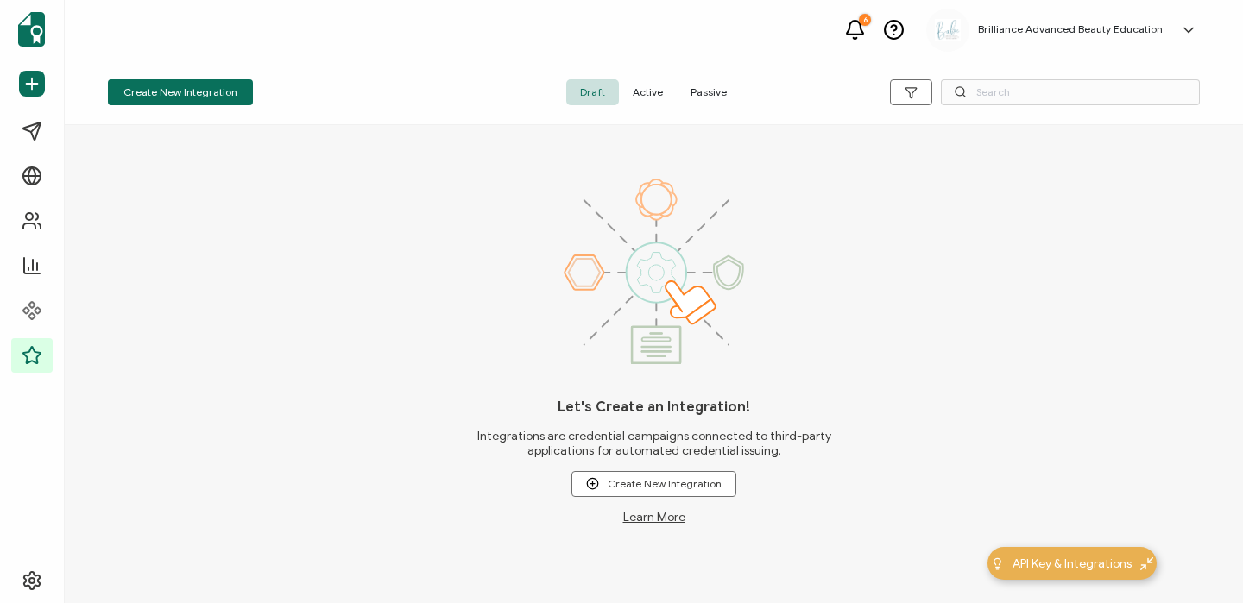
click at [645, 92] on span "Active" at bounding box center [648, 92] width 58 height 26
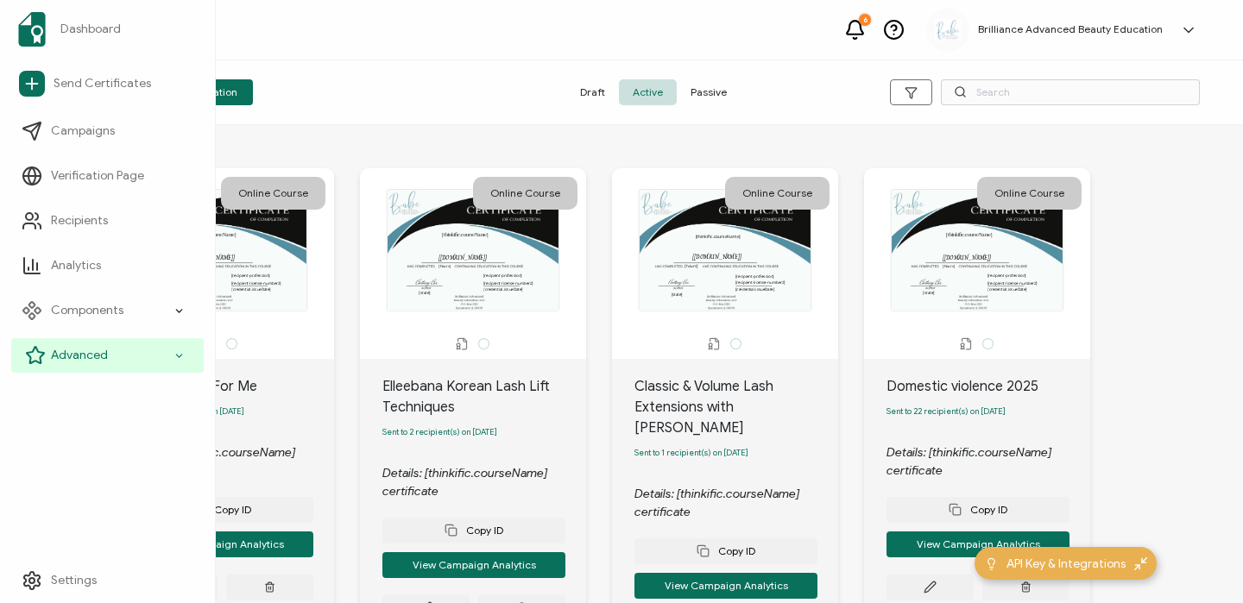
click at [63, 356] on span "Advanced" at bounding box center [79, 355] width 57 height 17
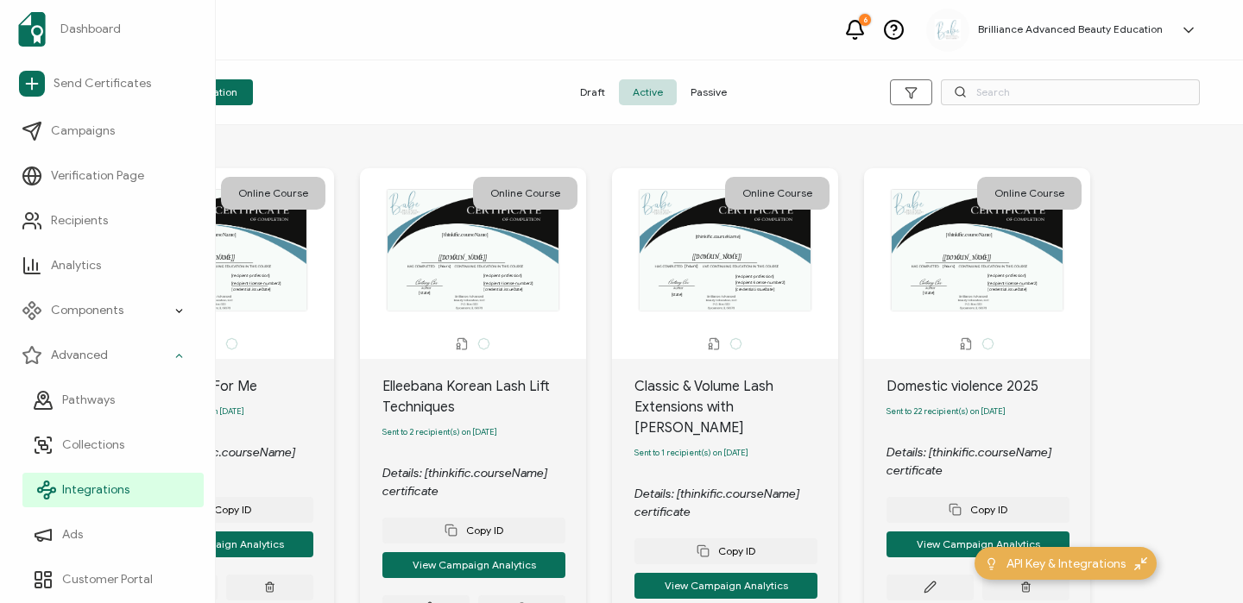
click at [79, 485] on span "Integrations" at bounding box center [95, 490] width 67 height 17
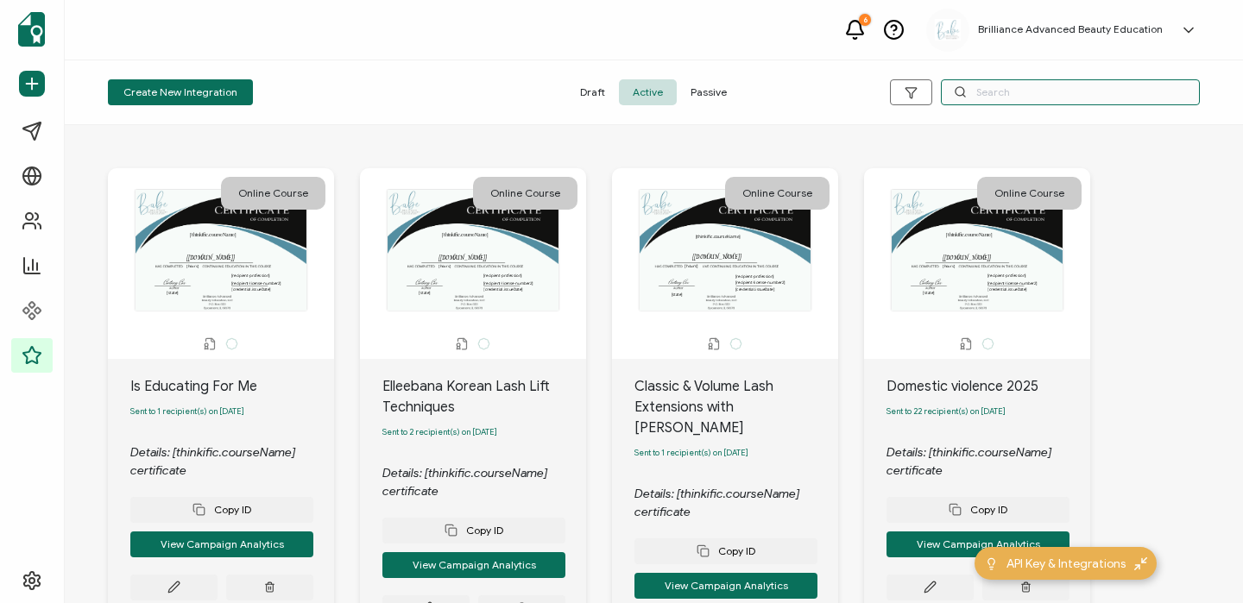
click at [975, 88] on input "text" at bounding box center [1070, 92] width 259 height 26
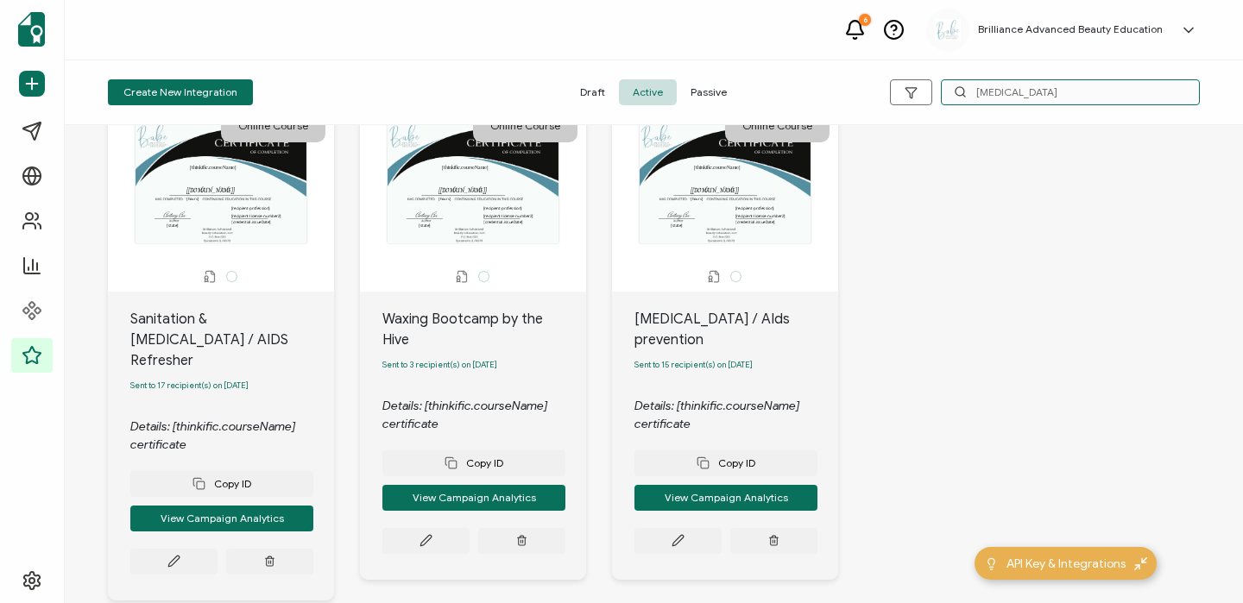
scroll to position [90, 0]
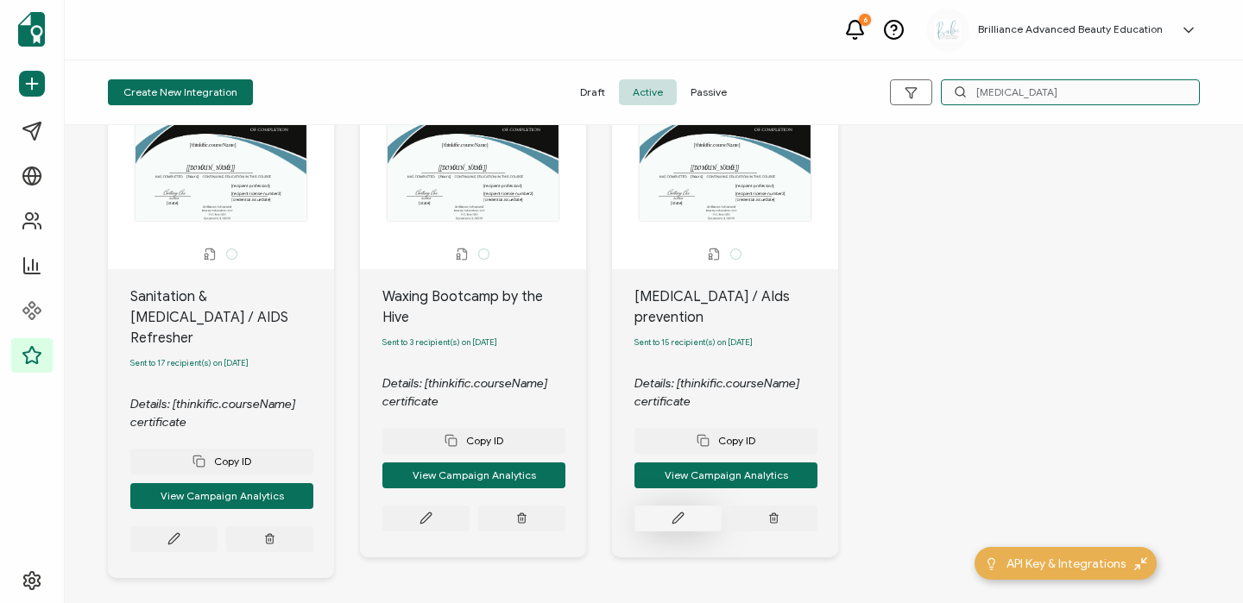
type input "[MEDICAL_DATA]"
click at [666, 506] on button at bounding box center [677, 519] width 87 height 26
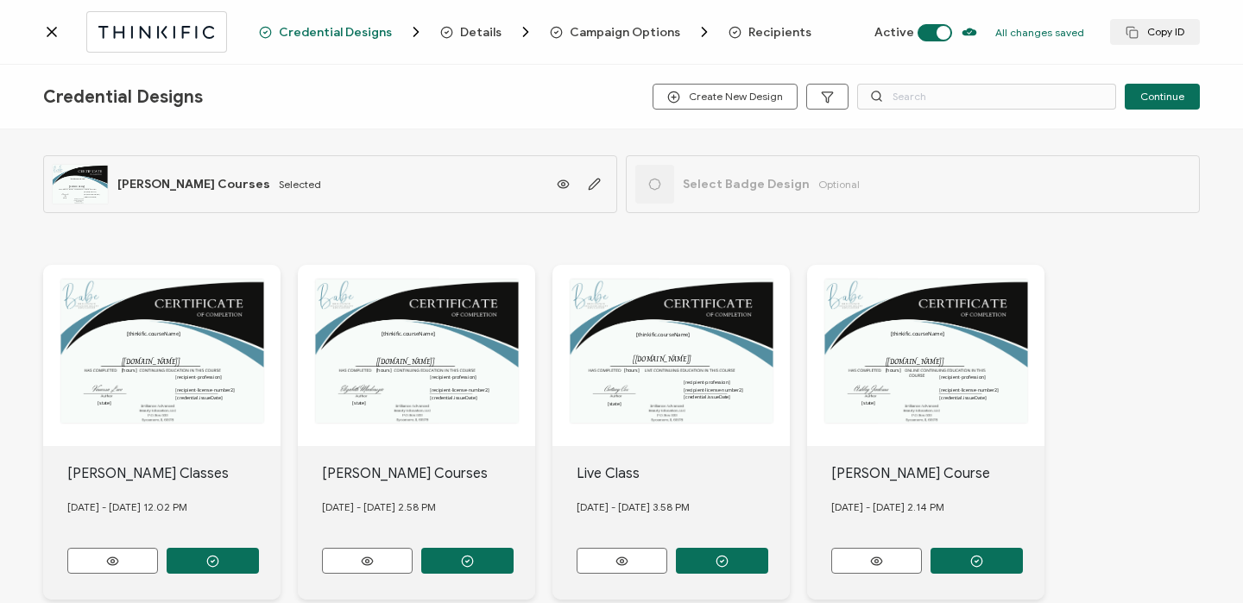
click at [778, 35] on span "Recipients" at bounding box center [779, 32] width 63 height 13
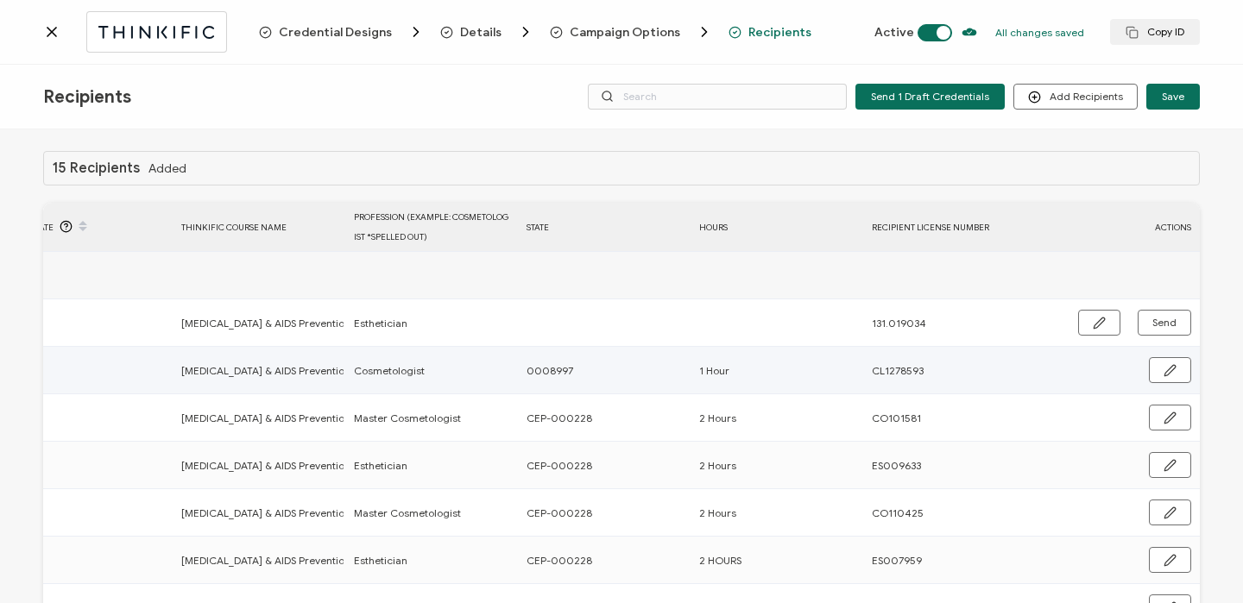
scroll to position [0, 830]
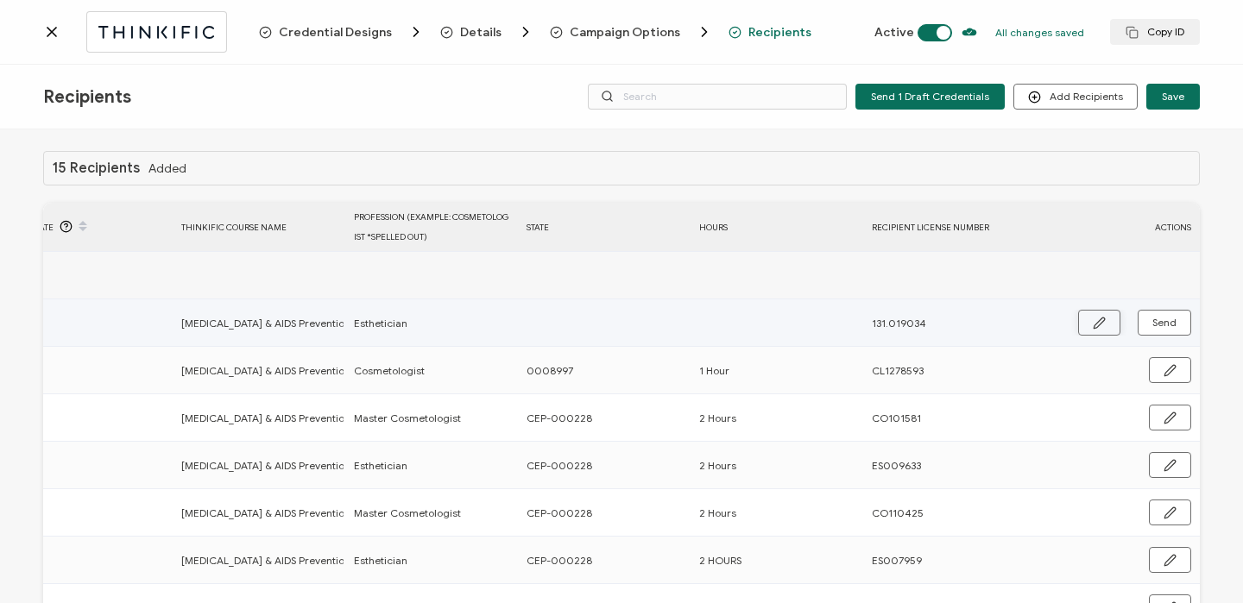
click at [1082, 323] on button "button" at bounding box center [1099, 323] width 42 height 26
click at [621, 324] on input "text" at bounding box center [602, 324] width 151 height 28
paste input "131.019034"
type input "131.019034"
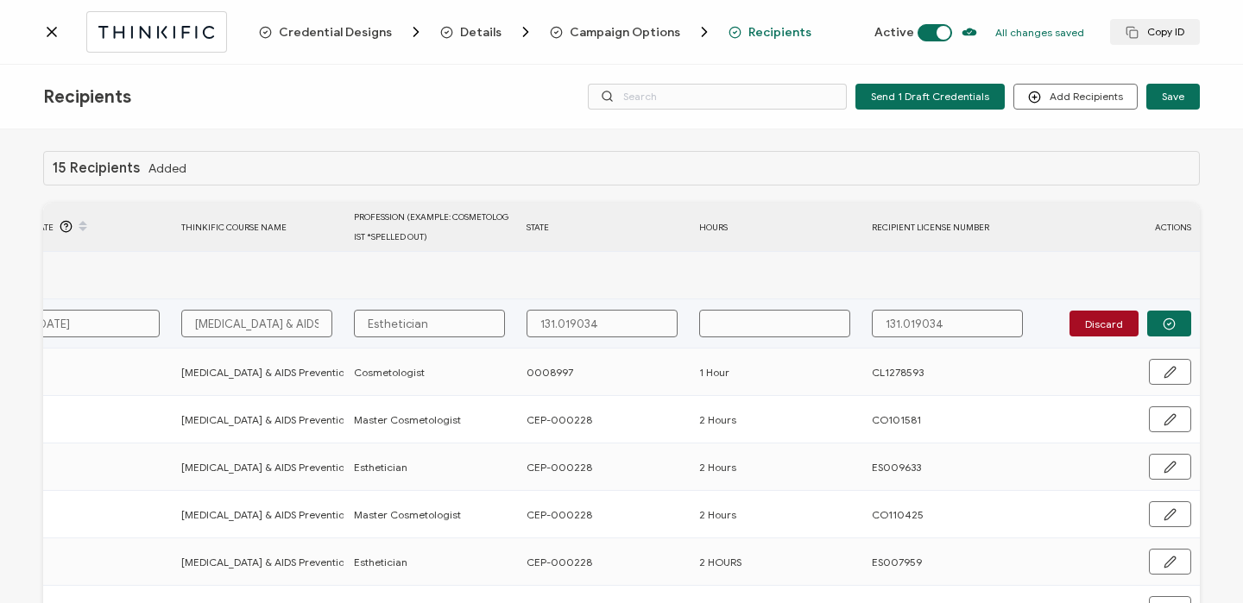
drag, startPoint x: 604, startPoint y: 323, endPoint x: 497, endPoint y: 323, distance: 107.0
click at [497, 323] on tr "[PERSON_NAME] [EMAIL_ADDRESS][DOMAIN_NAME] [DATE] [MEDICAL_DATA] & AIDS Prevent…" at bounding box center [209, 324] width 1981 height 49
type input "1"
type input "19"
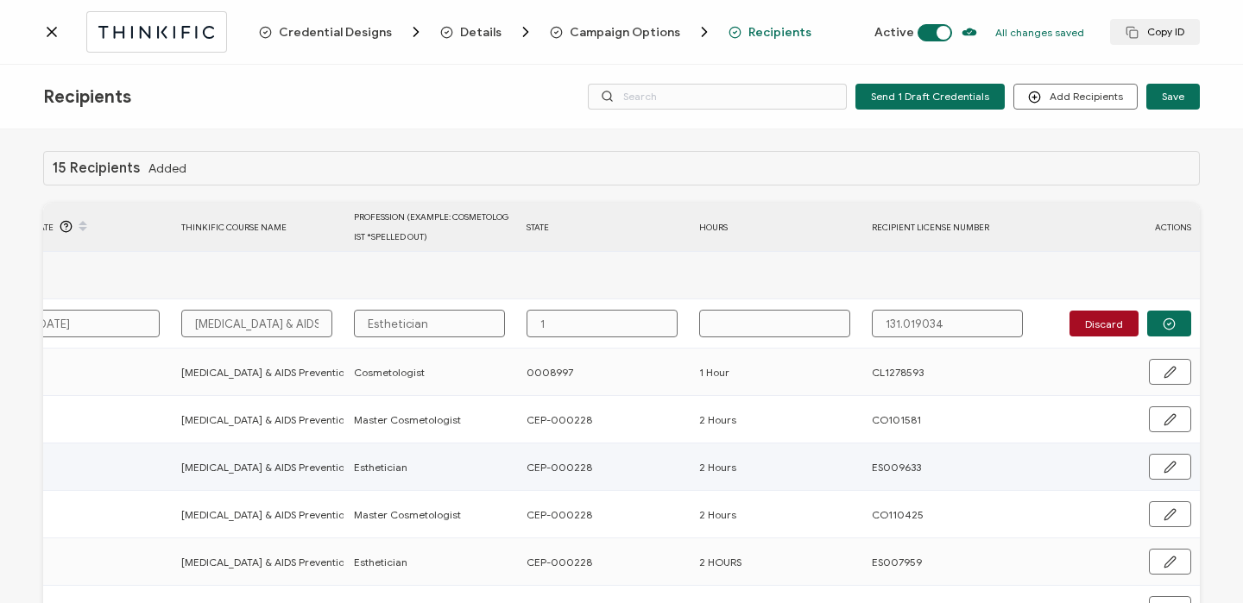
type input "19"
type input "190"
type input "190."
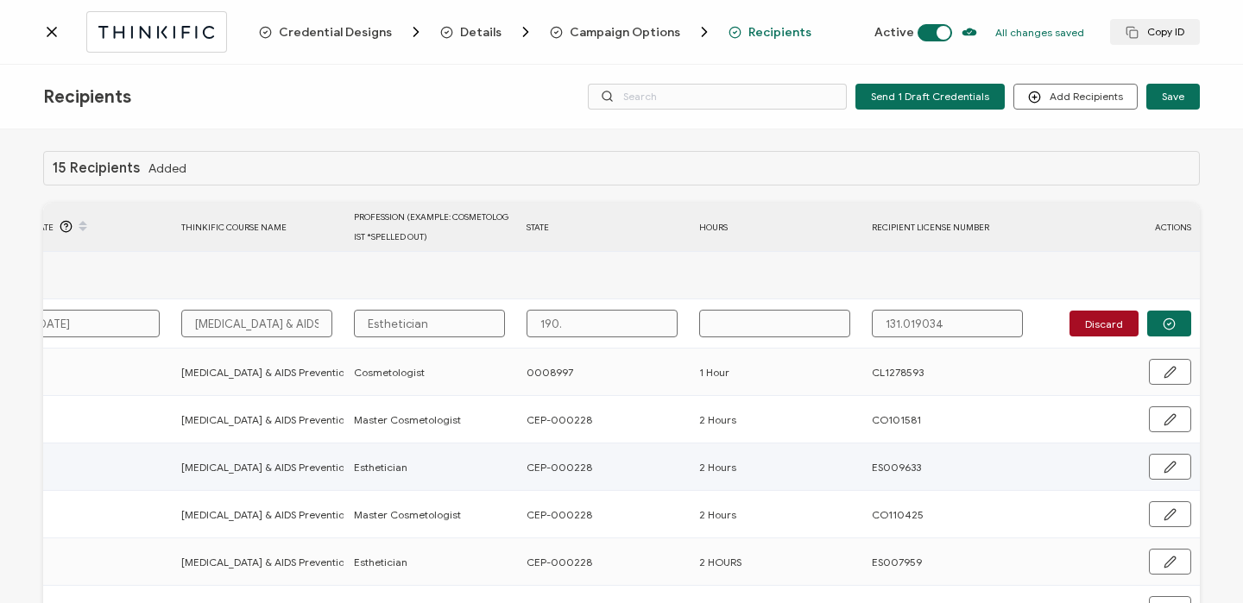
type input "190.0"
type input "190.00"
type input "190.000"
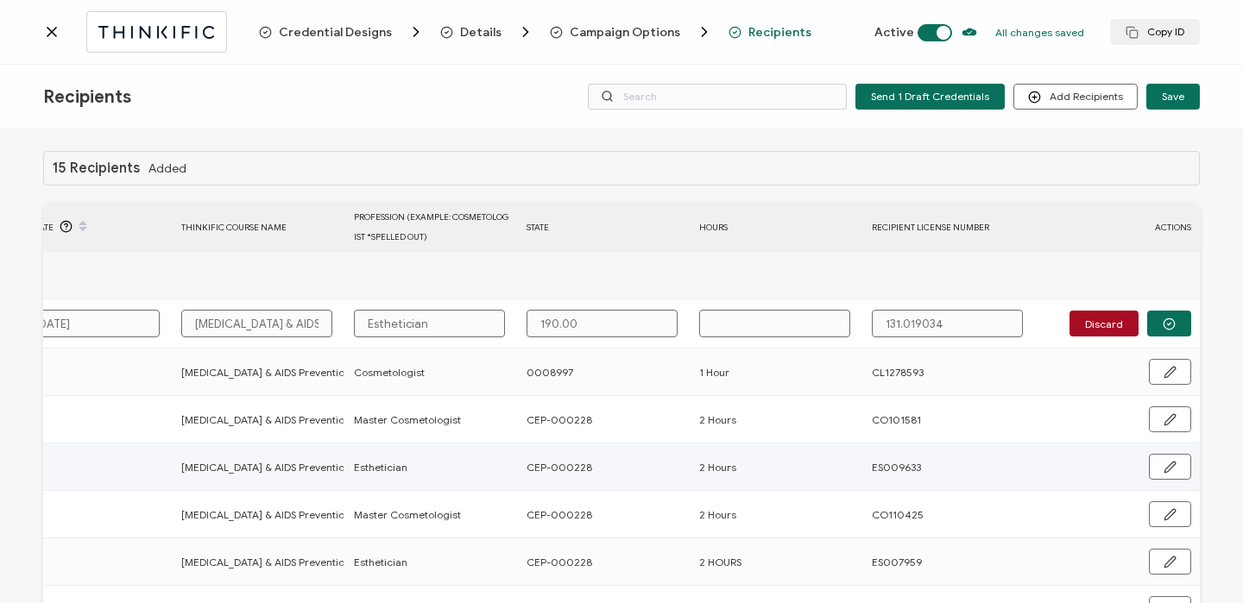
type input "190.000"
type input "190.0008"
type input "190.00081"
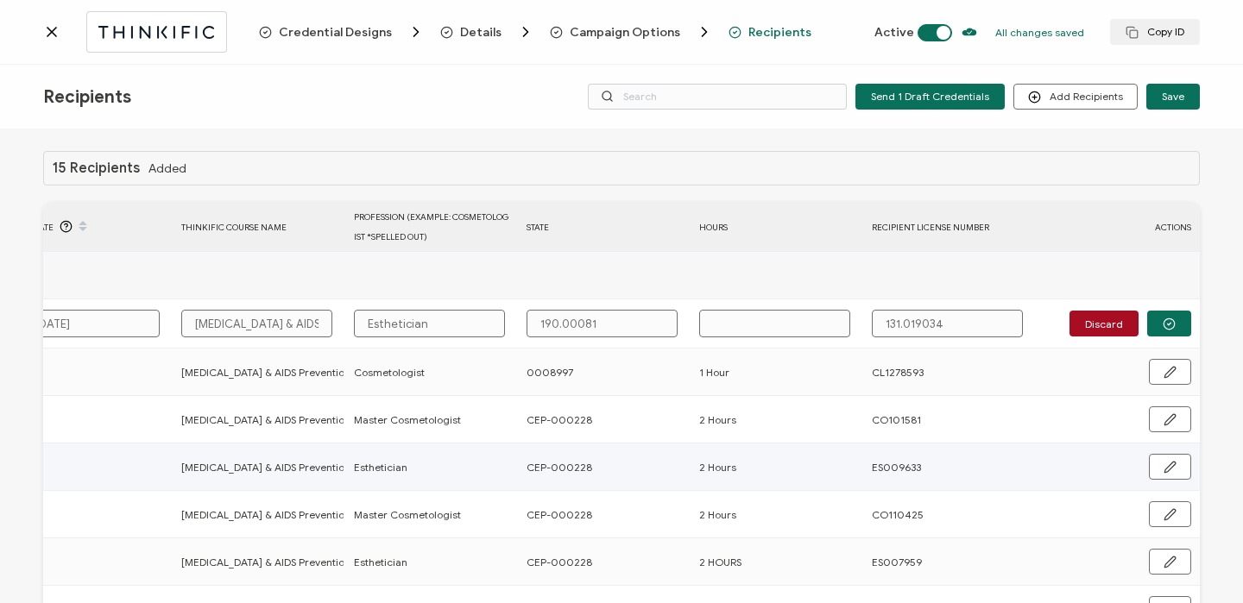
type input "190.000811"
type input "1"
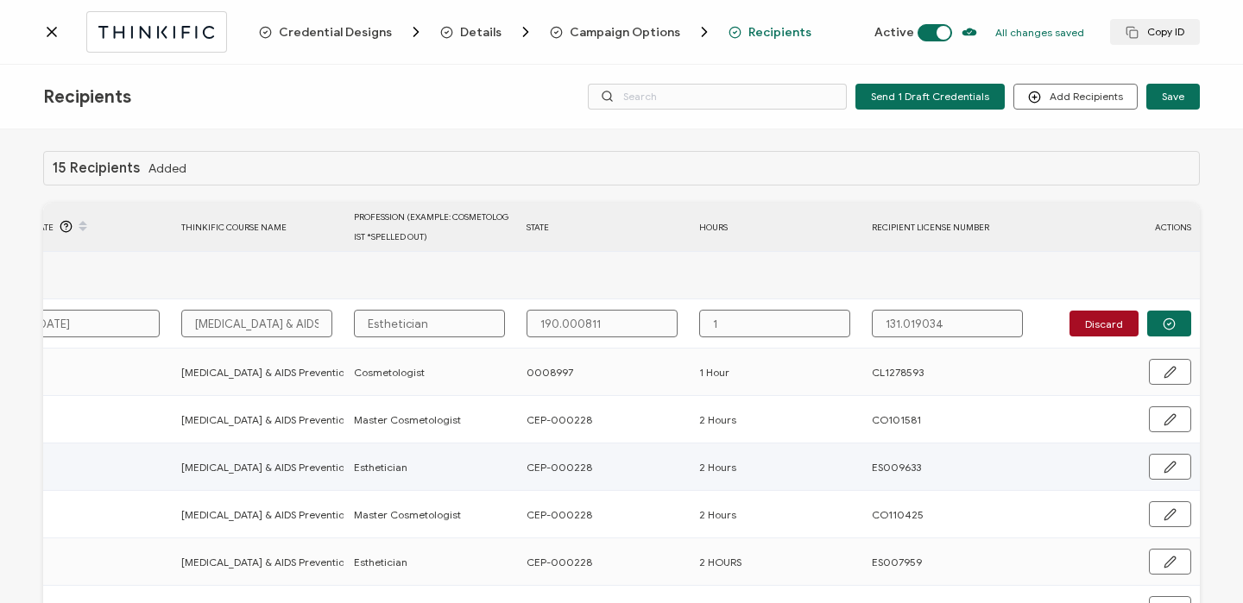
type input "1"
type input "1 H"
type input "1 Ho"
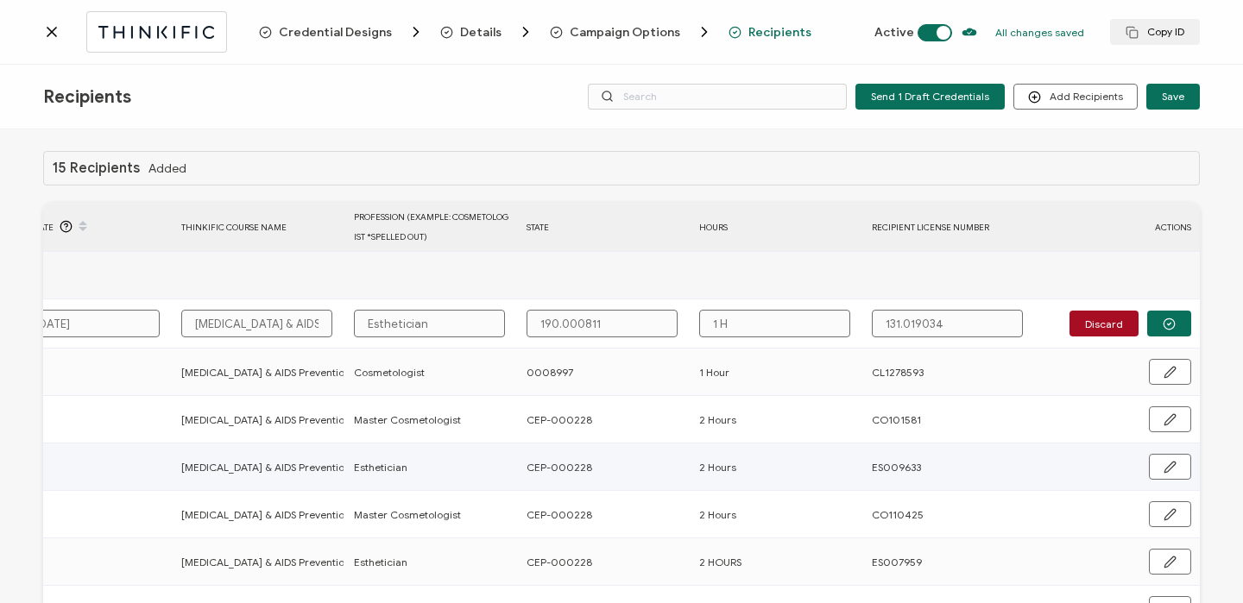
type input "1 Ho"
type input "1 Hou"
type input "1 Hour"
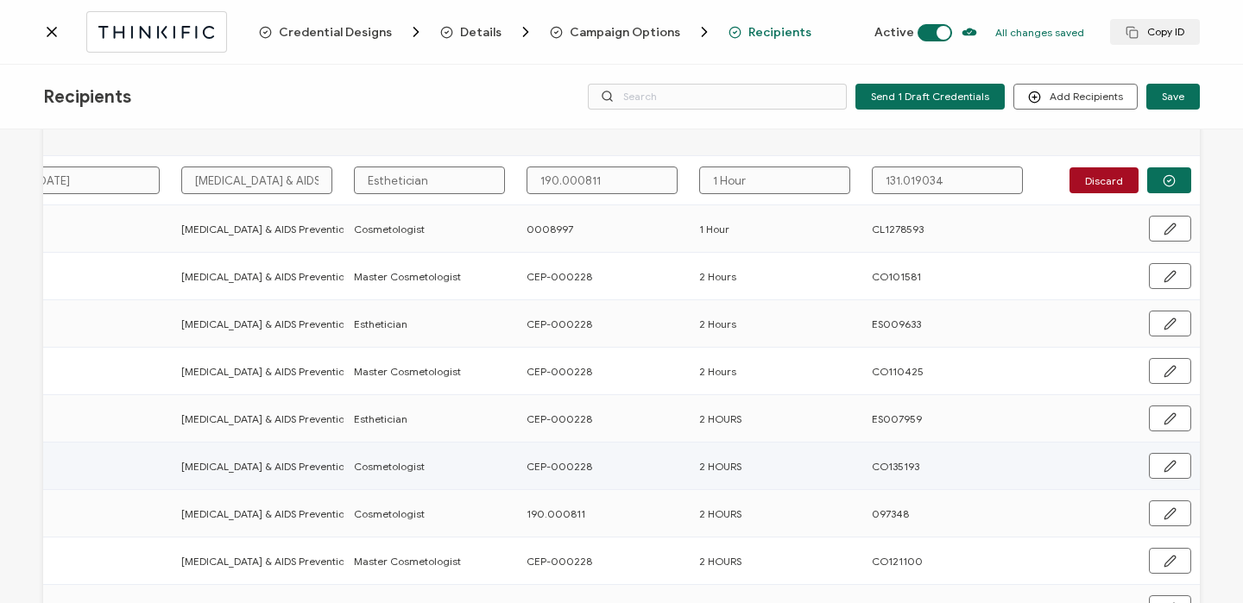
scroll to position [0, 0]
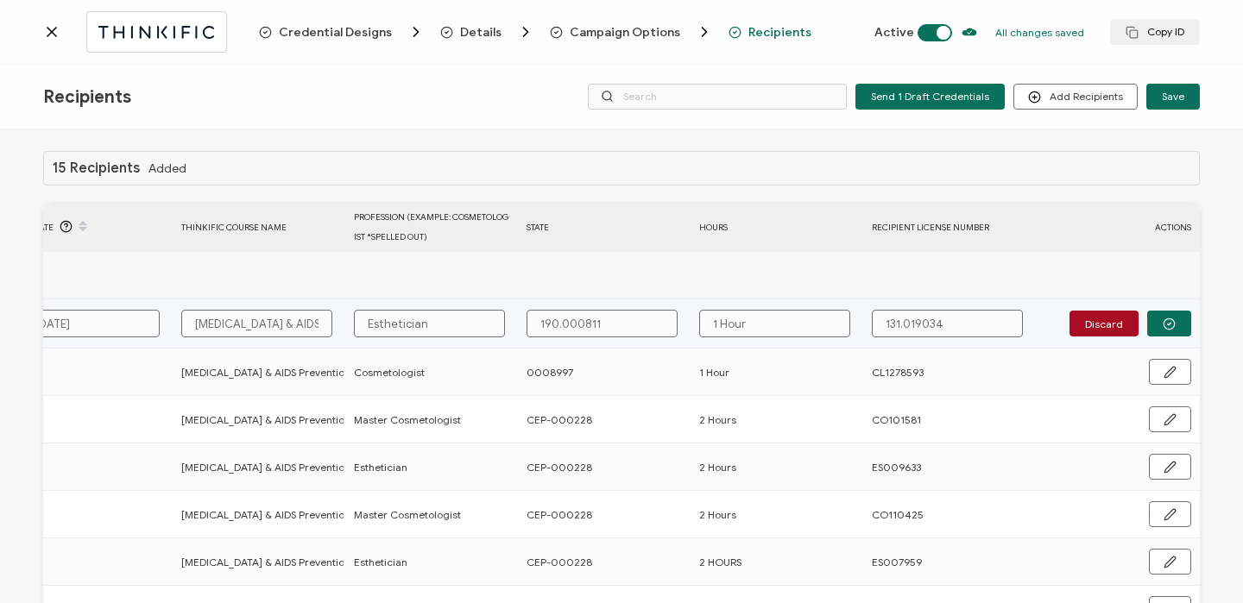
click at [716, 318] on input "1 Hour" at bounding box center [774, 324] width 151 height 28
type input "Hour"
type input "2 Hour"
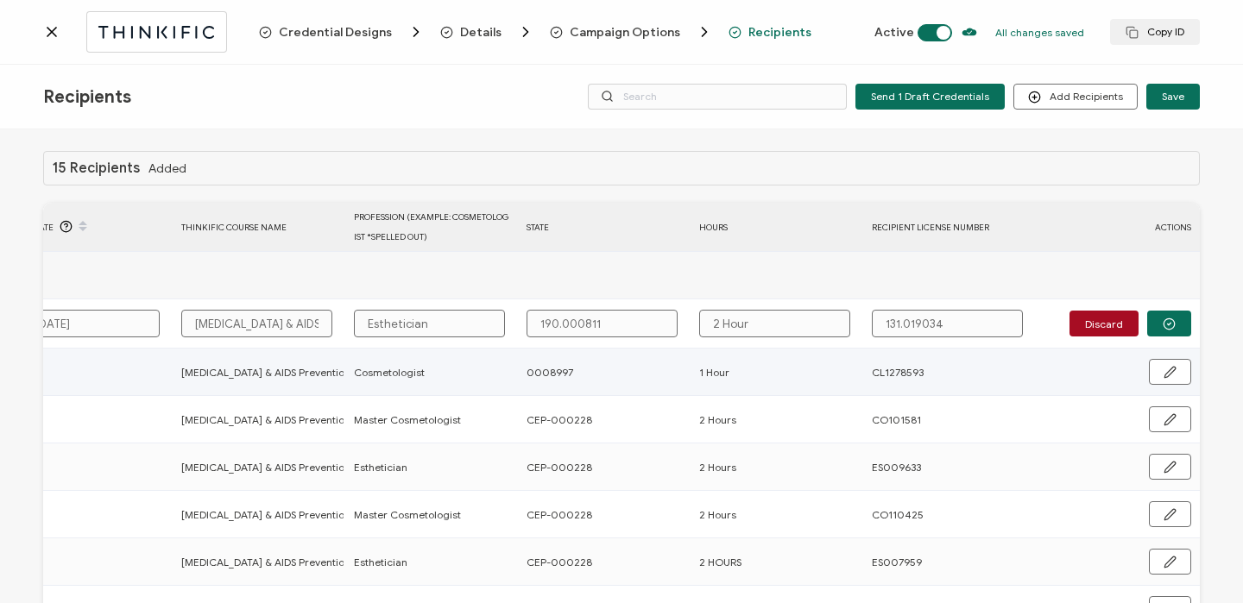
type input "2 Hours"
click at [1177, 320] on button "button" at bounding box center [1169, 324] width 44 height 26
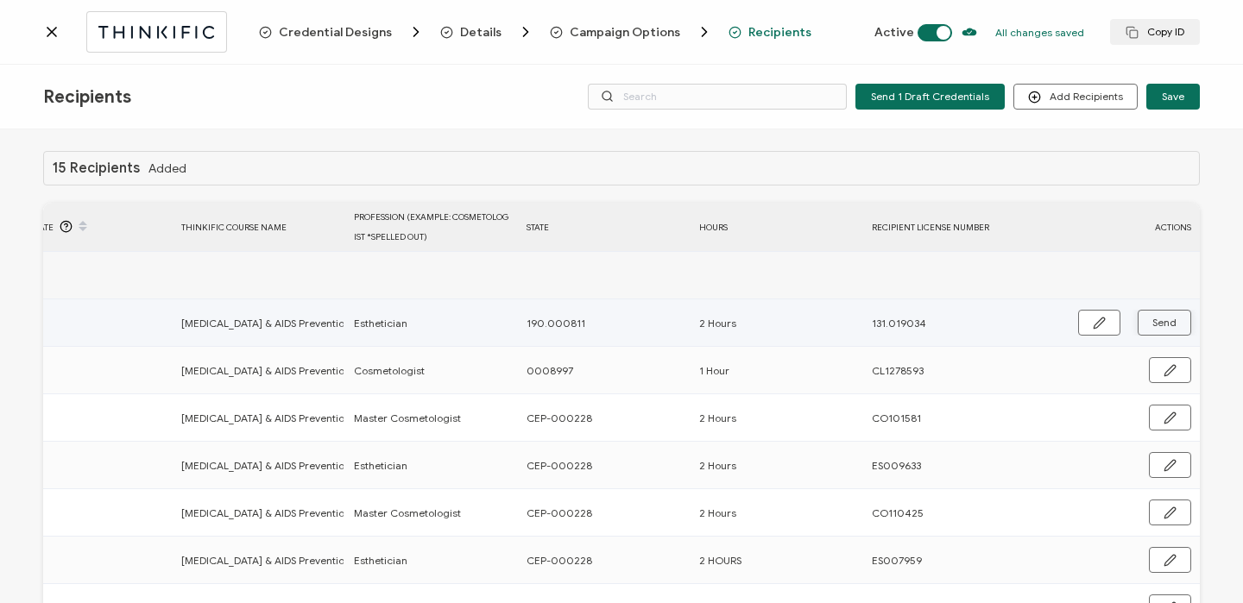
click at [1175, 321] on button "Send" at bounding box center [1165, 323] width 54 height 26
